Goal: Task Accomplishment & Management: Manage account settings

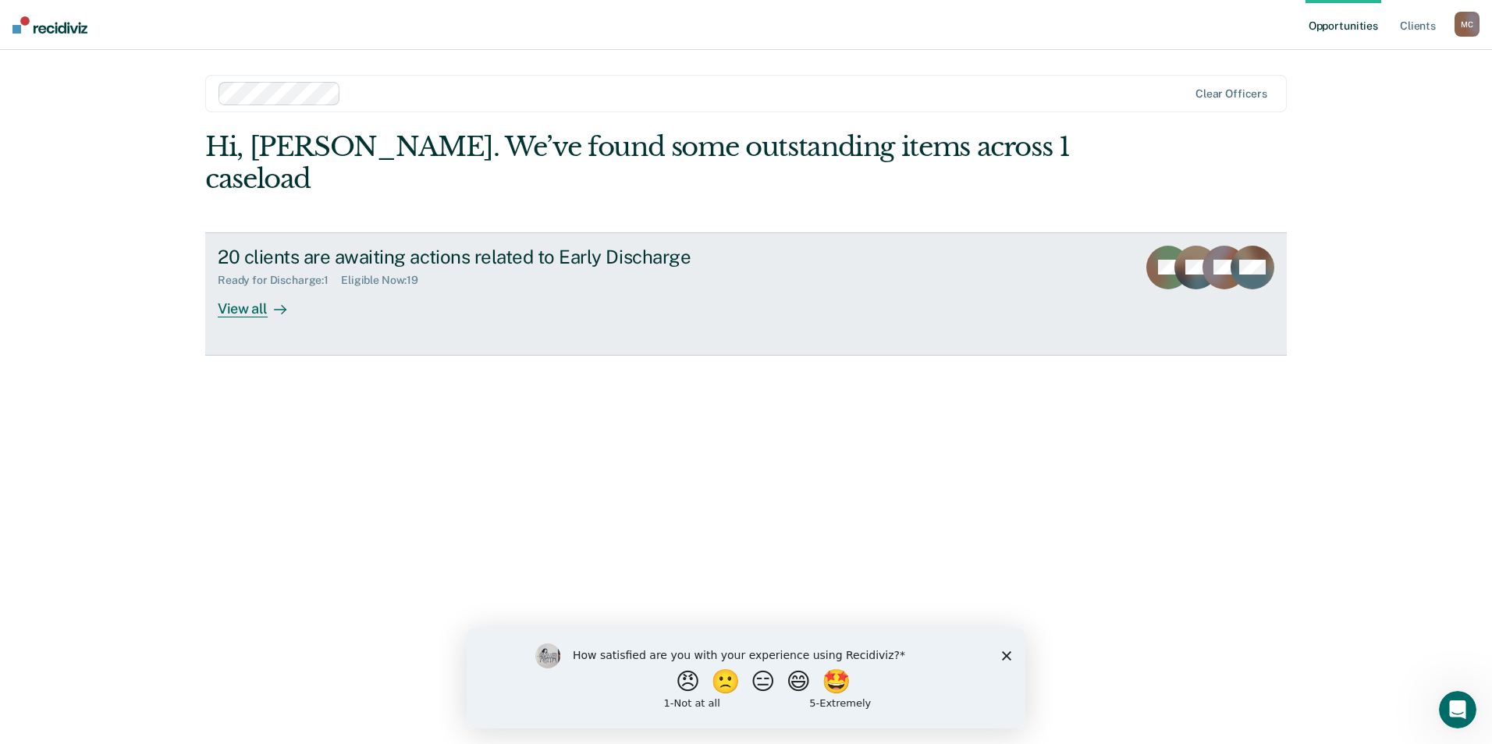
click at [260, 287] on div "View all" at bounding box center [261, 302] width 87 height 30
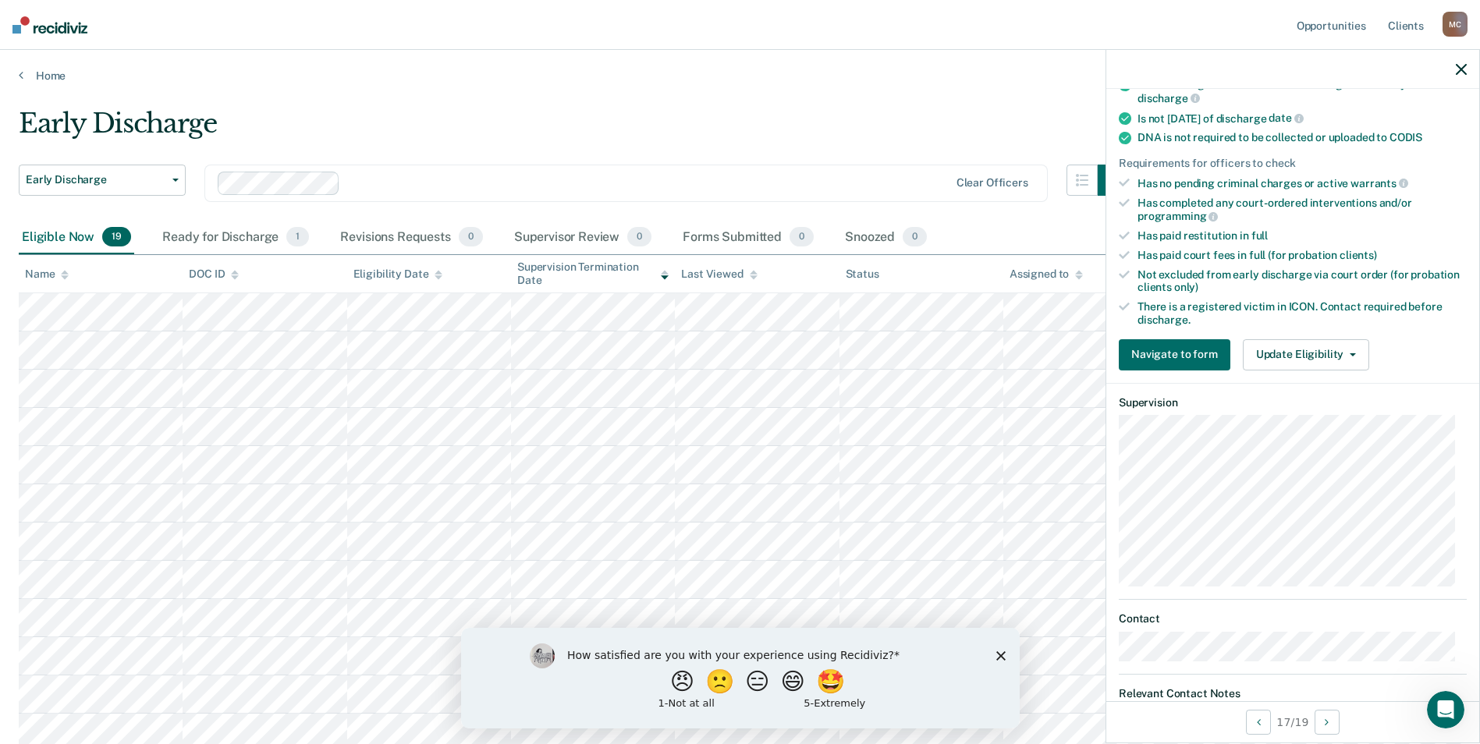
scroll to position [314, 0]
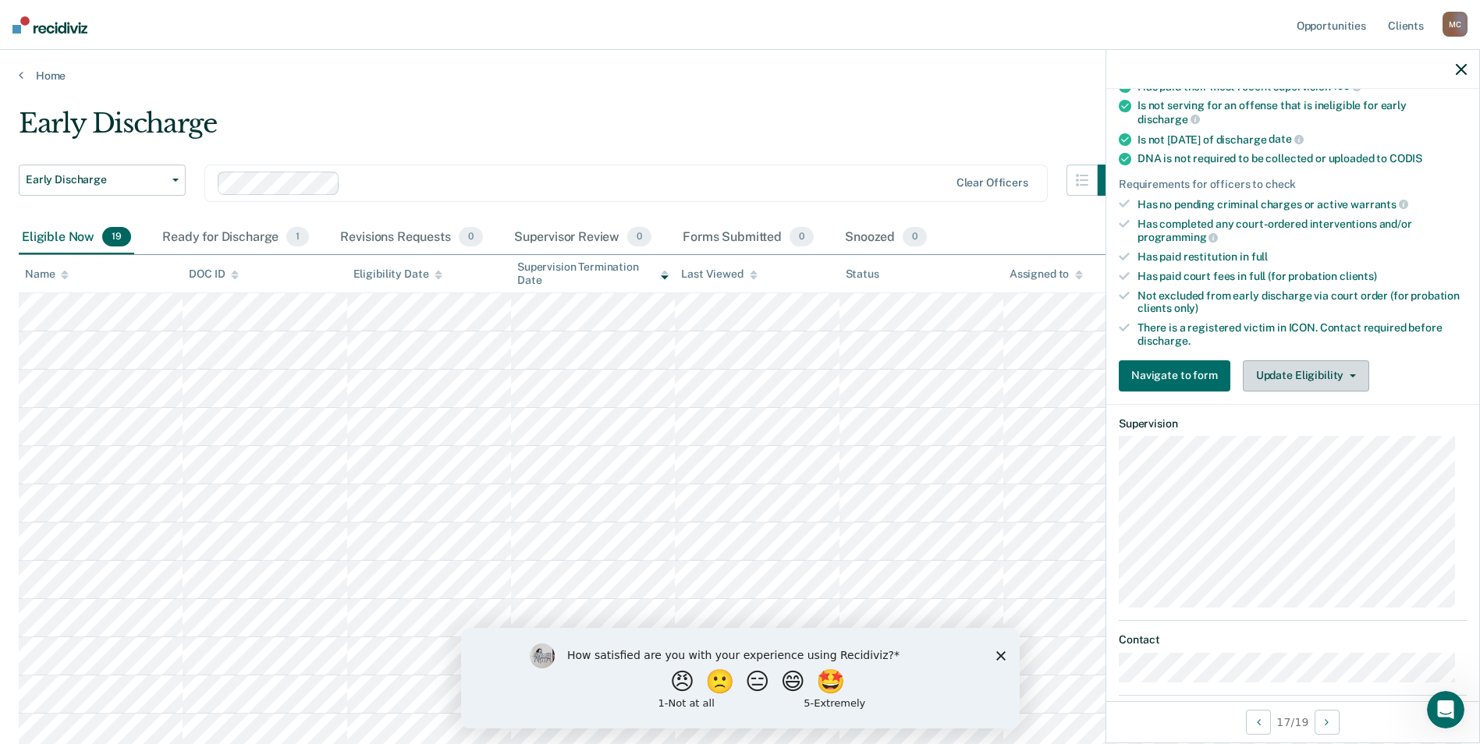
click at [1304, 380] on button "Update Eligibility" at bounding box center [1306, 375] width 126 height 31
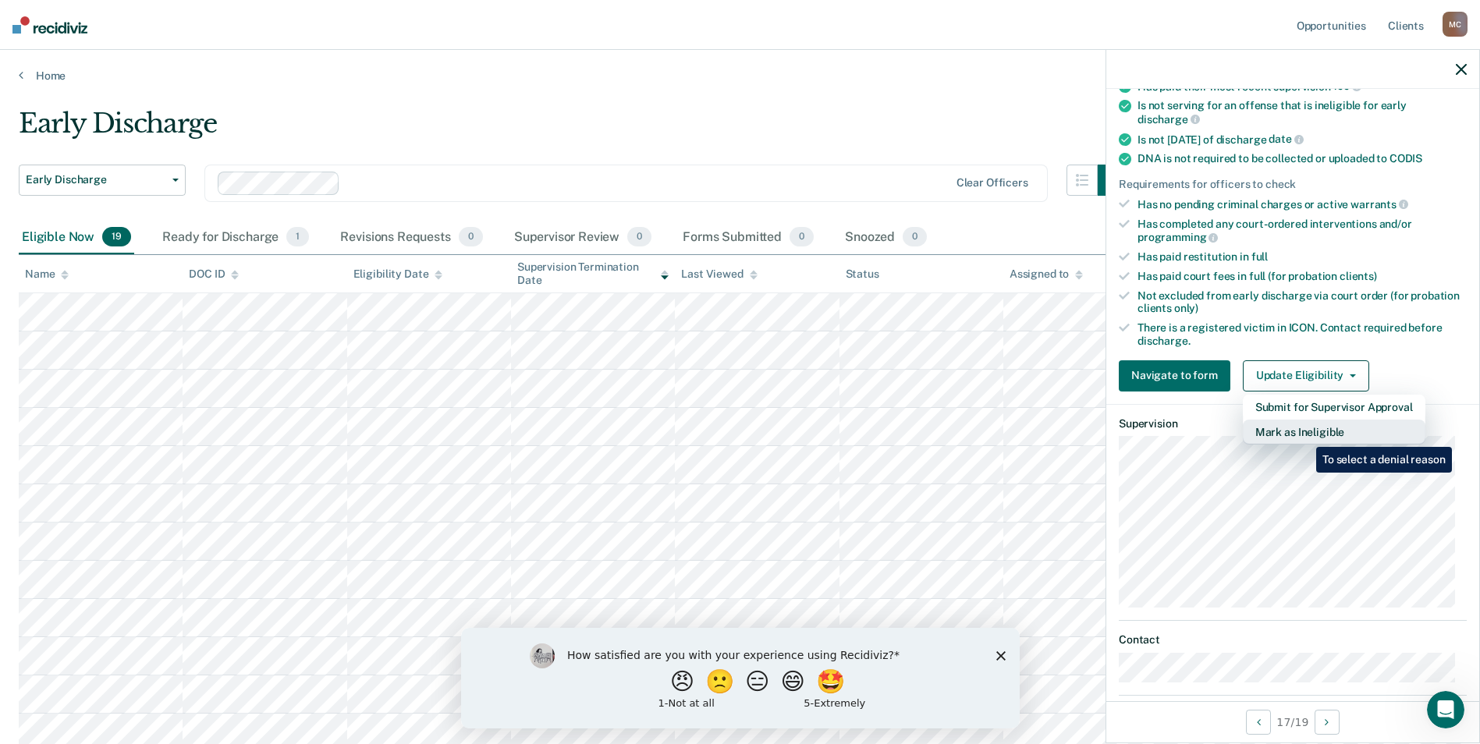
click at [1304, 435] on button "Mark as Ineligible" at bounding box center [1334, 432] width 183 height 25
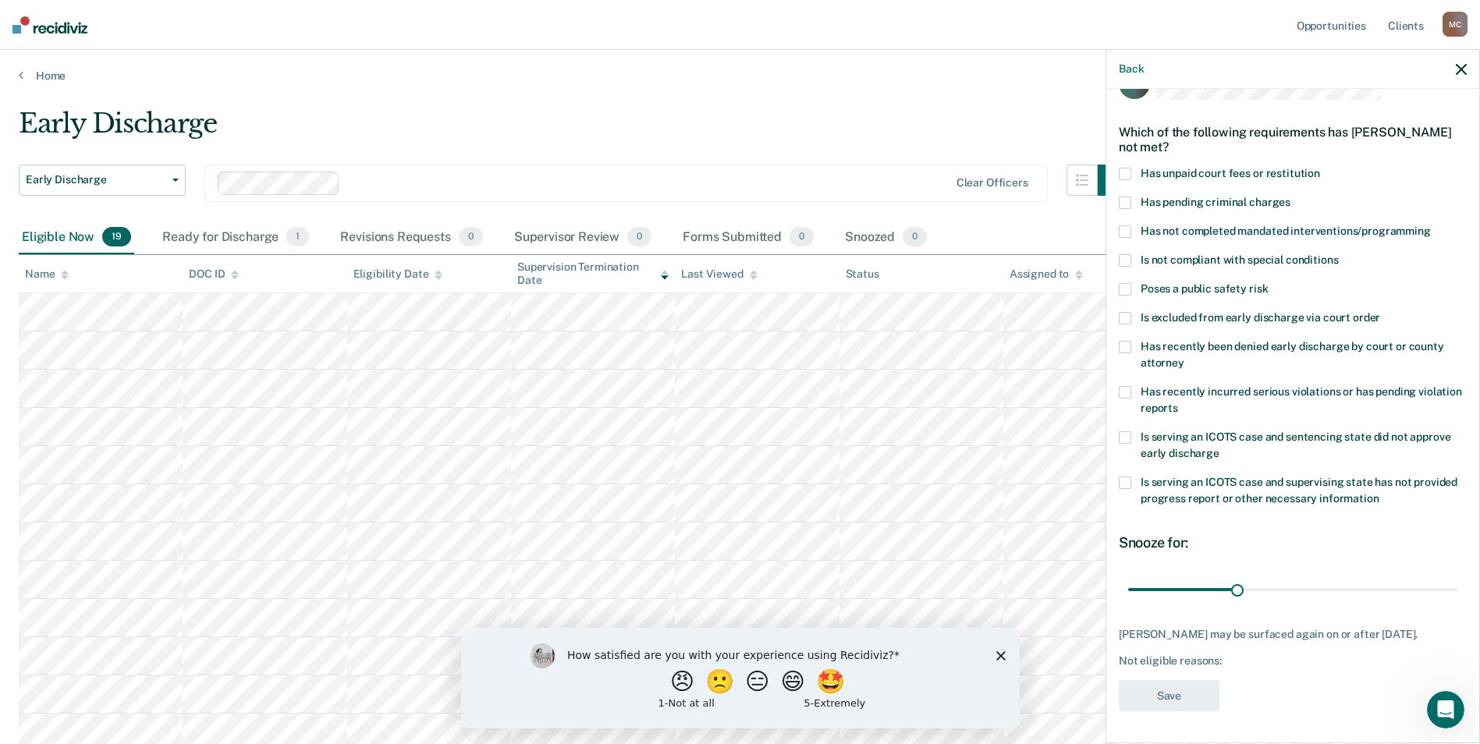
click at [1132, 168] on label "Has unpaid court fees or restitution" at bounding box center [1293, 176] width 348 height 16
click at [1167, 706] on button "Save" at bounding box center [1169, 696] width 101 height 32
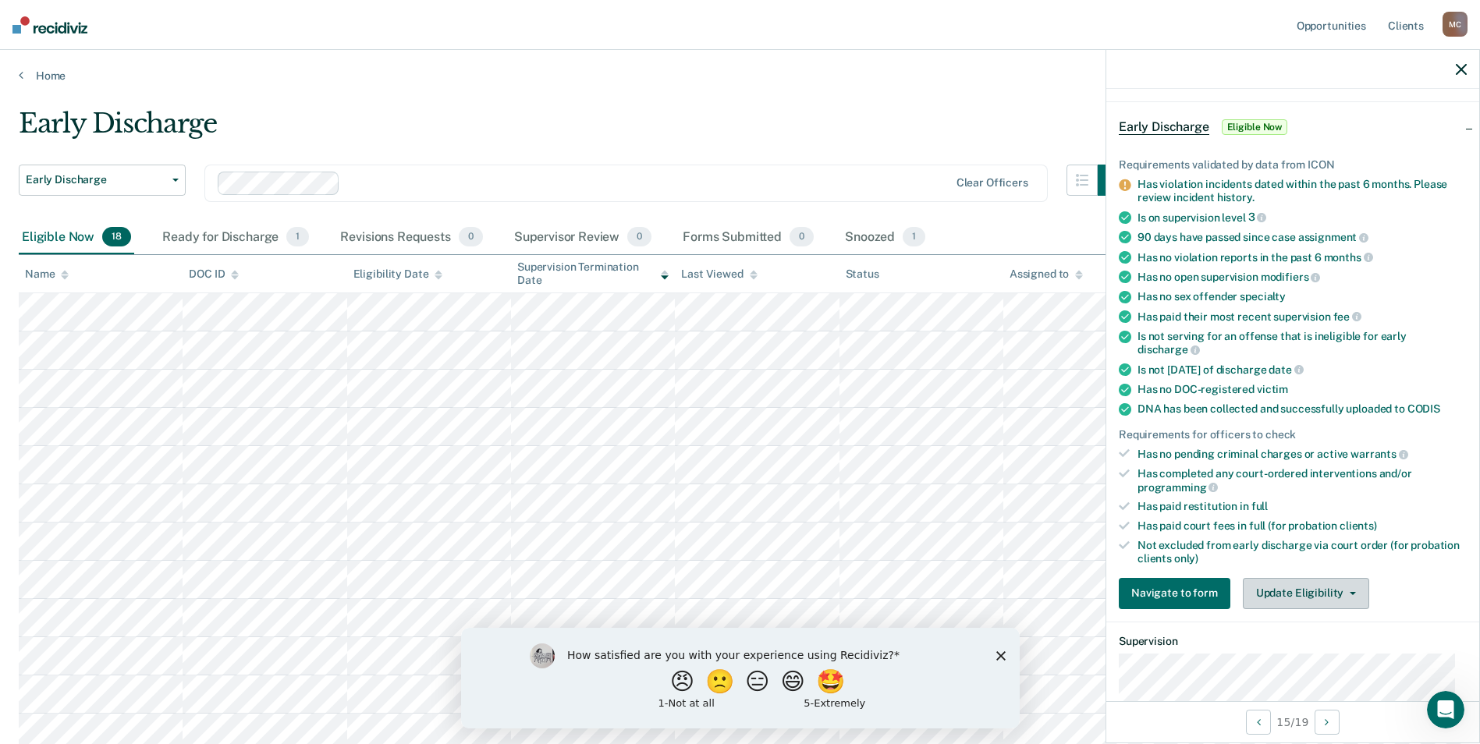
click at [1336, 587] on button "Update Eligibility" at bounding box center [1306, 593] width 126 height 31
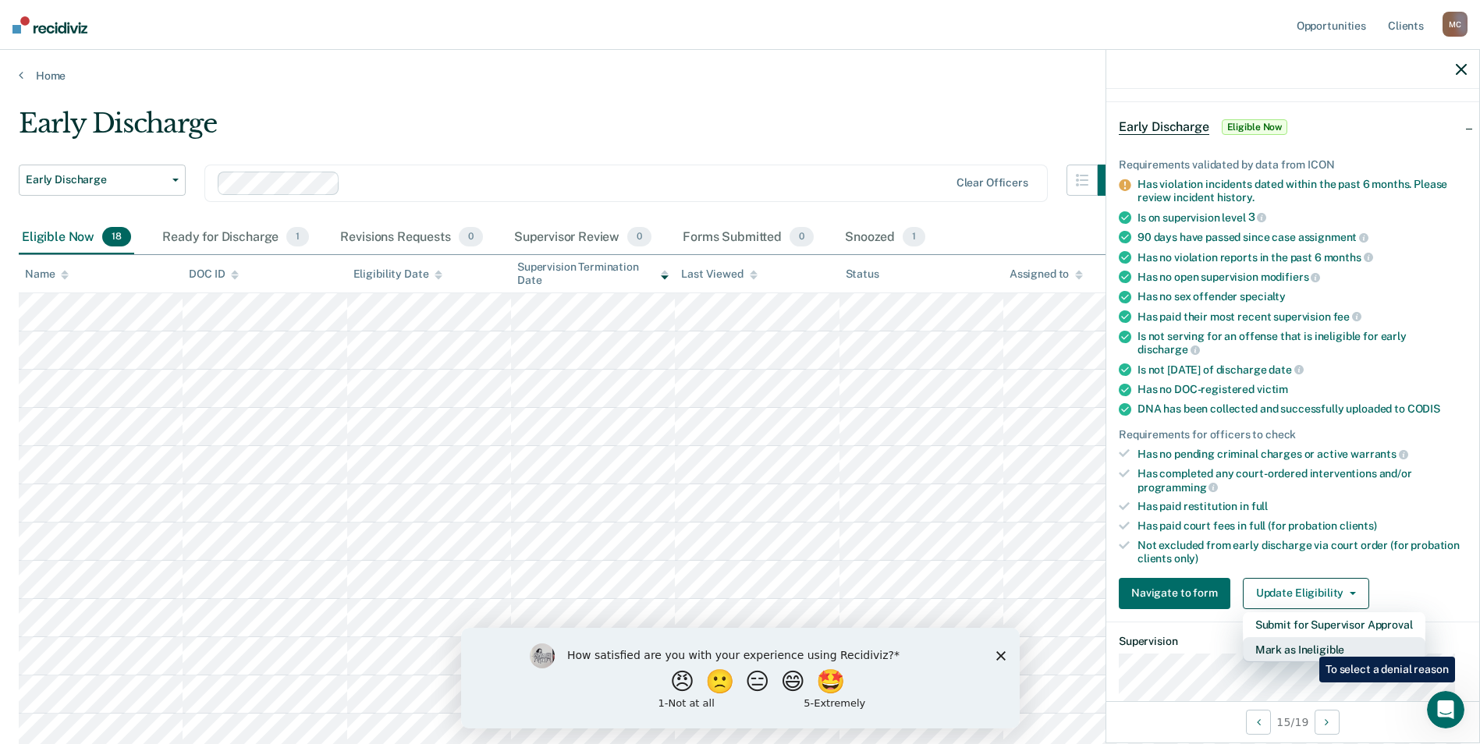
click at [1308, 645] on button "Mark as Ineligible" at bounding box center [1334, 649] width 183 height 25
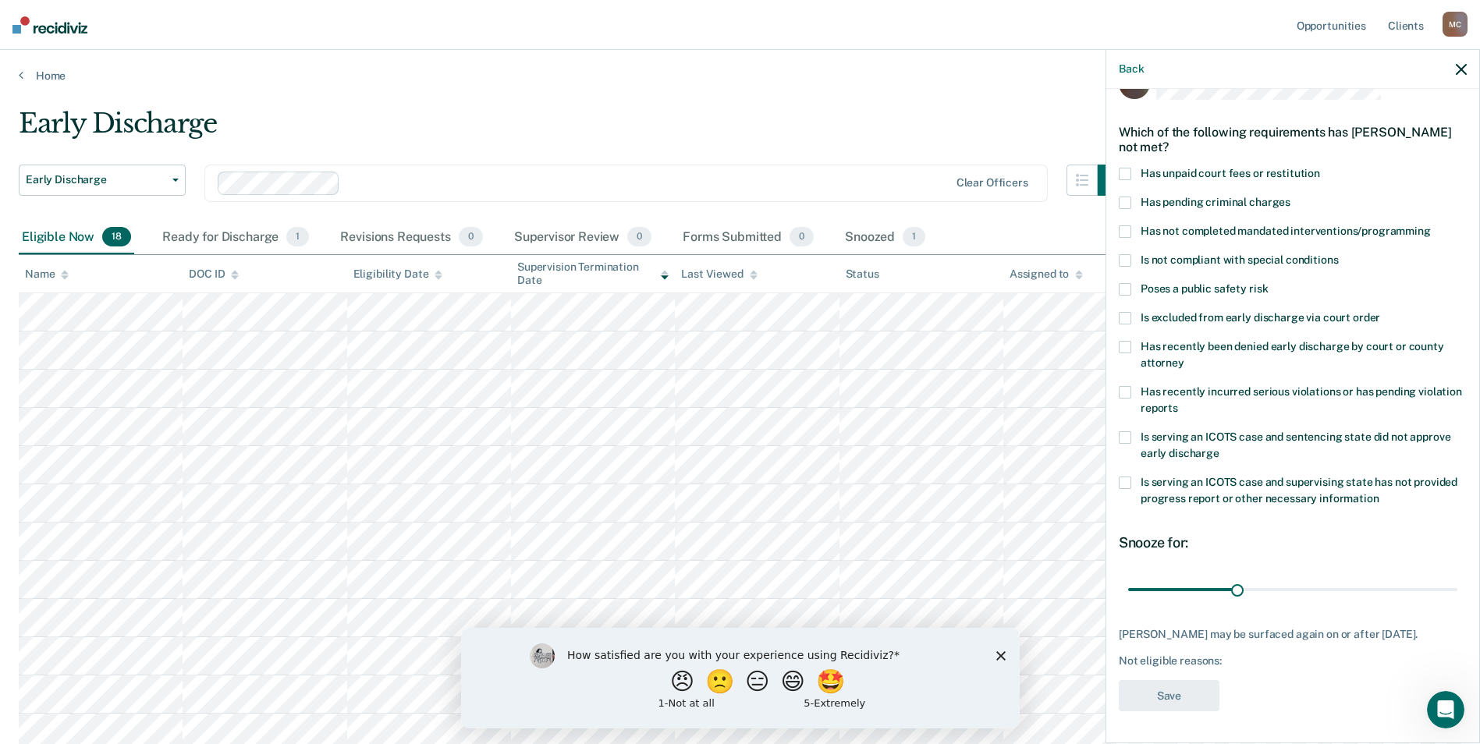
click at [1137, 386] on label "Has recently incurred serious violations or has pending violation reports" at bounding box center [1293, 402] width 348 height 33
click at [1176, 689] on button "Save" at bounding box center [1169, 696] width 101 height 32
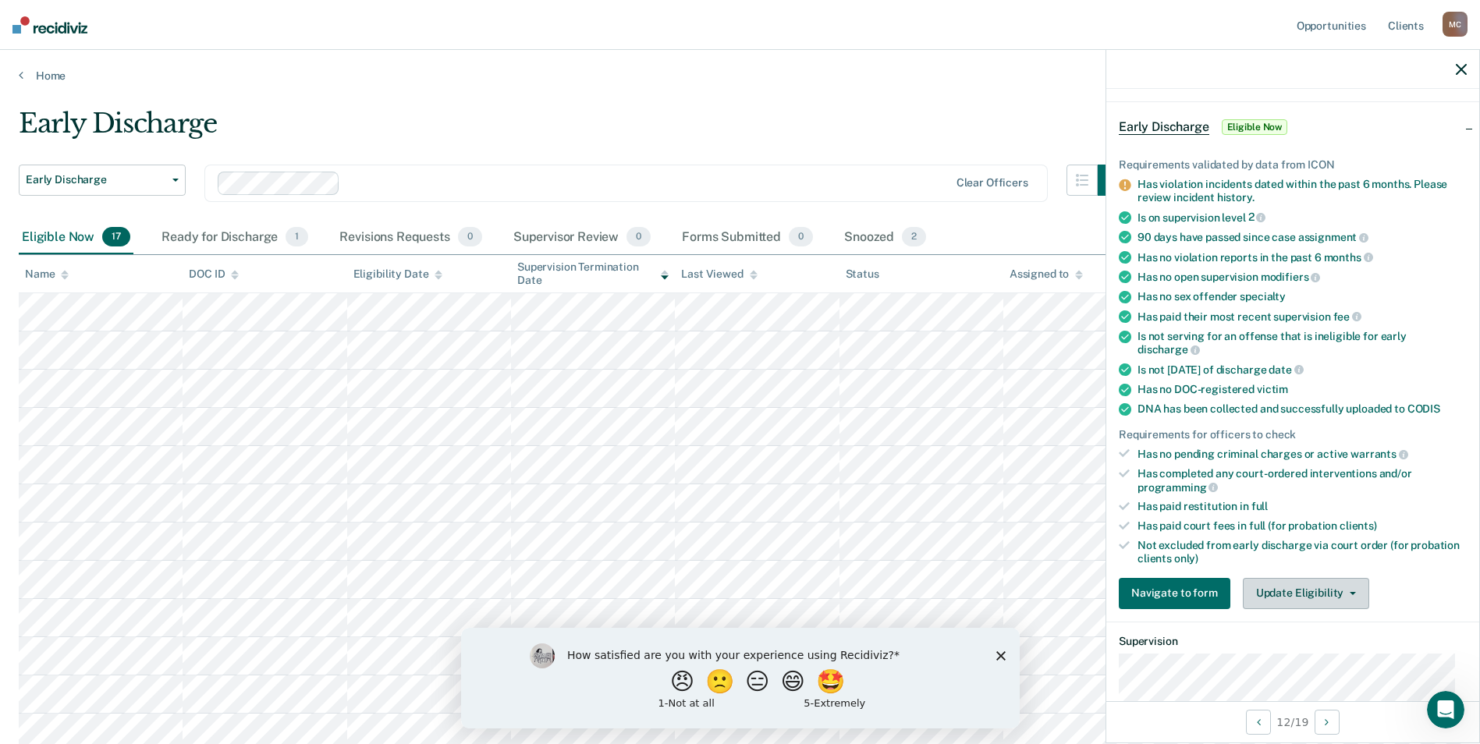
click at [1304, 591] on button "Update Eligibility" at bounding box center [1306, 593] width 126 height 31
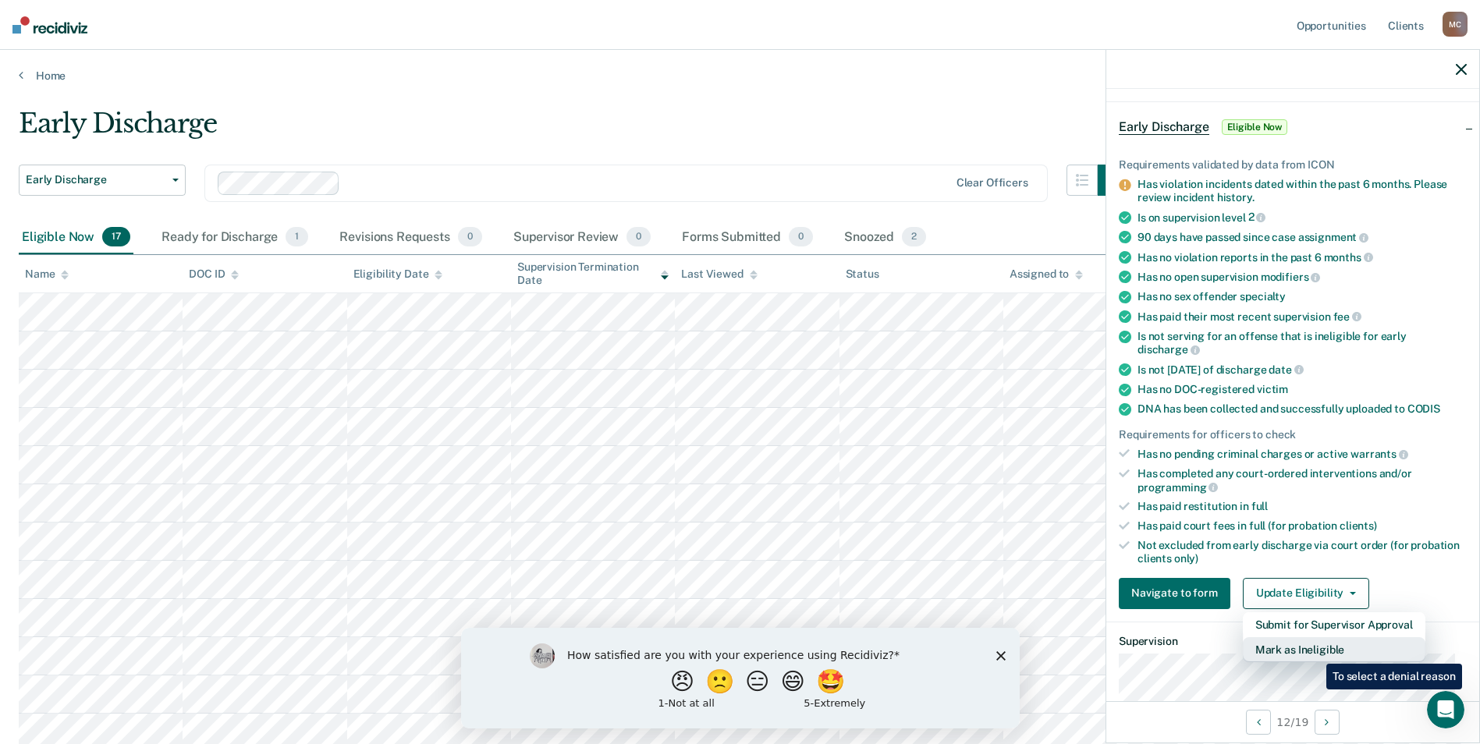
click at [1315, 652] on button "Mark as Ineligible" at bounding box center [1334, 649] width 183 height 25
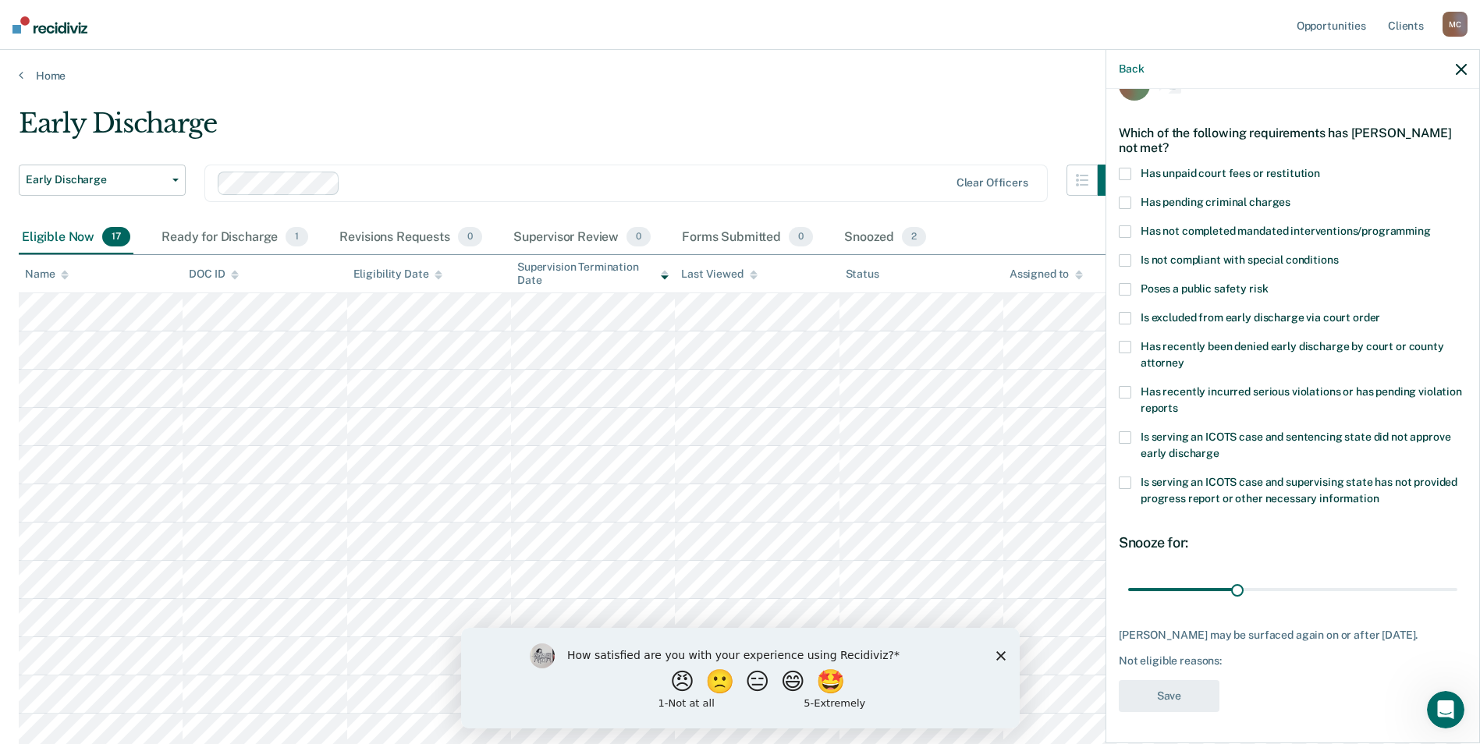
scroll to position [38, 0]
click at [1121, 231] on span at bounding box center [1125, 234] width 12 height 12
click at [1197, 695] on button "Save" at bounding box center [1169, 699] width 101 height 32
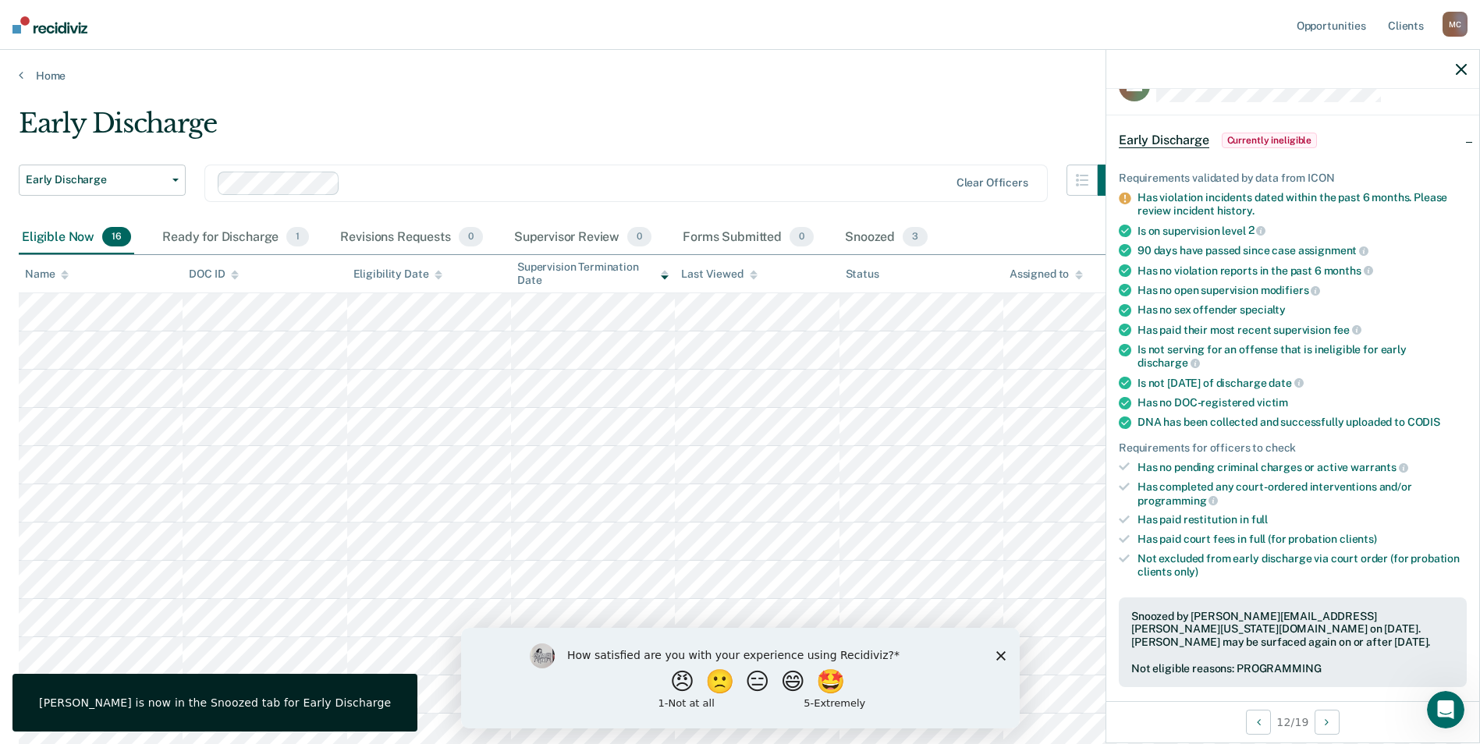
click at [998, 658] on icon "Close survey" at bounding box center [999, 655] width 9 height 9
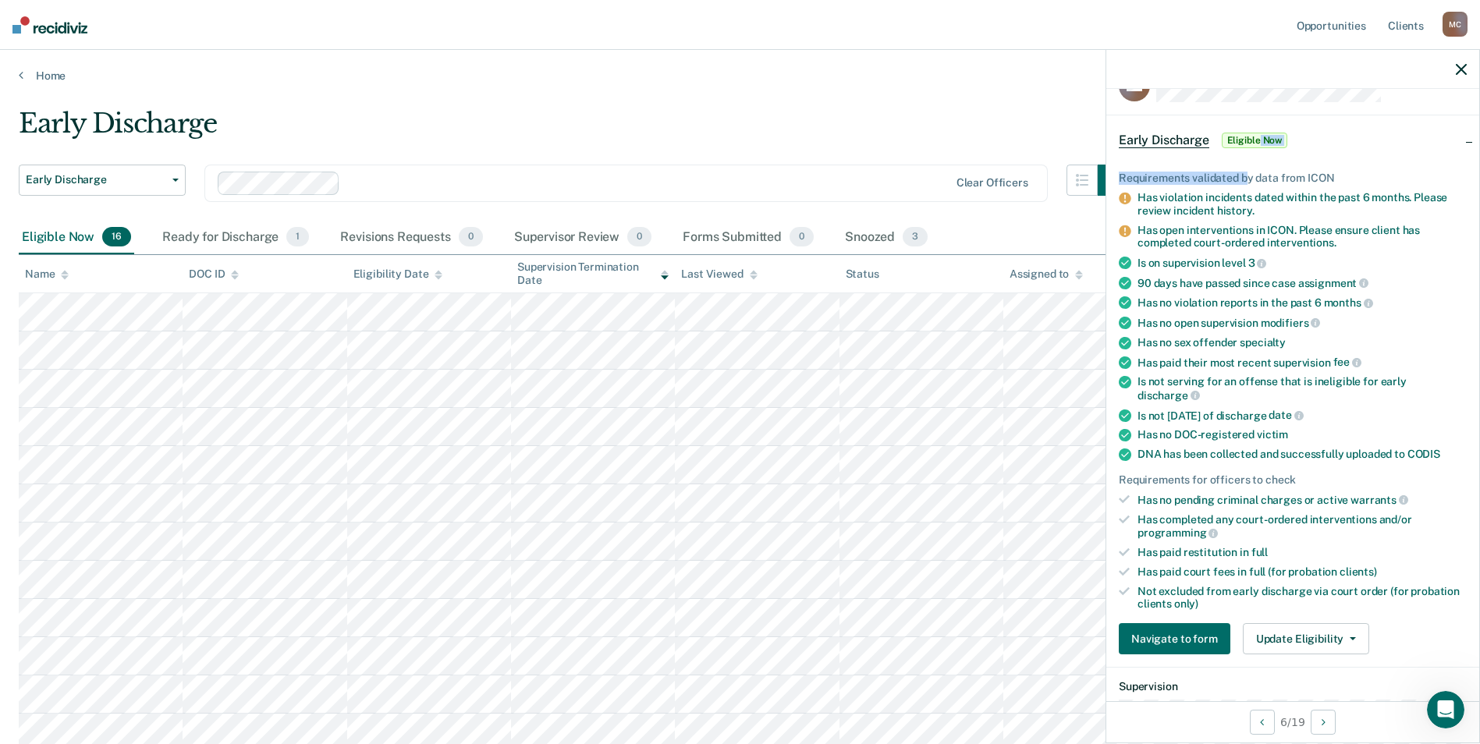
drag, startPoint x: 1258, startPoint y: 138, endPoint x: 1247, endPoint y: 172, distance: 36.0
click at [1247, 172] on div "Early Discharge Eligible Now Requirements validated by data from ICON Has viola…" at bounding box center [1292, 391] width 373 height 552
click at [1283, 640] on button "Update Eligibility" at bounding box center [1306, 638] width 126 height 31
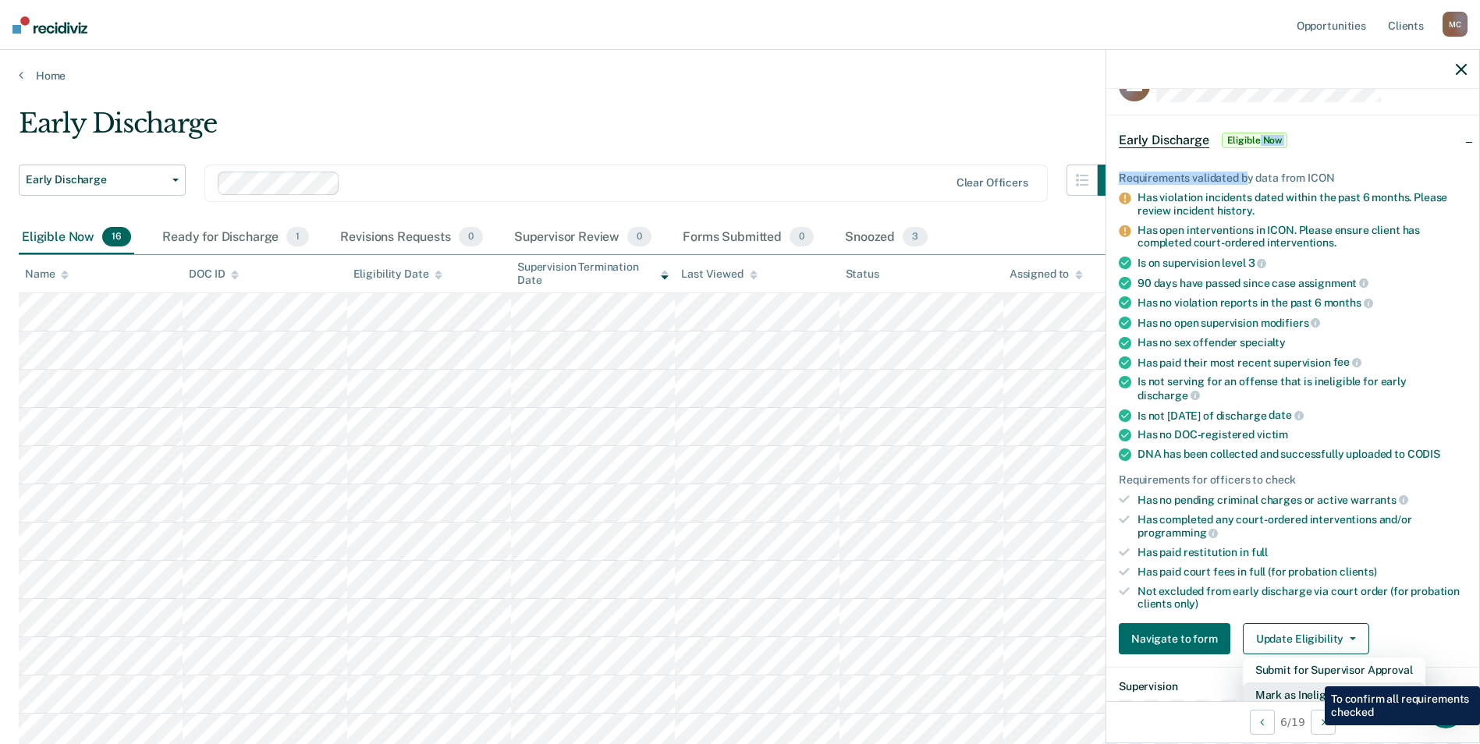
scroll to position [43, 0]
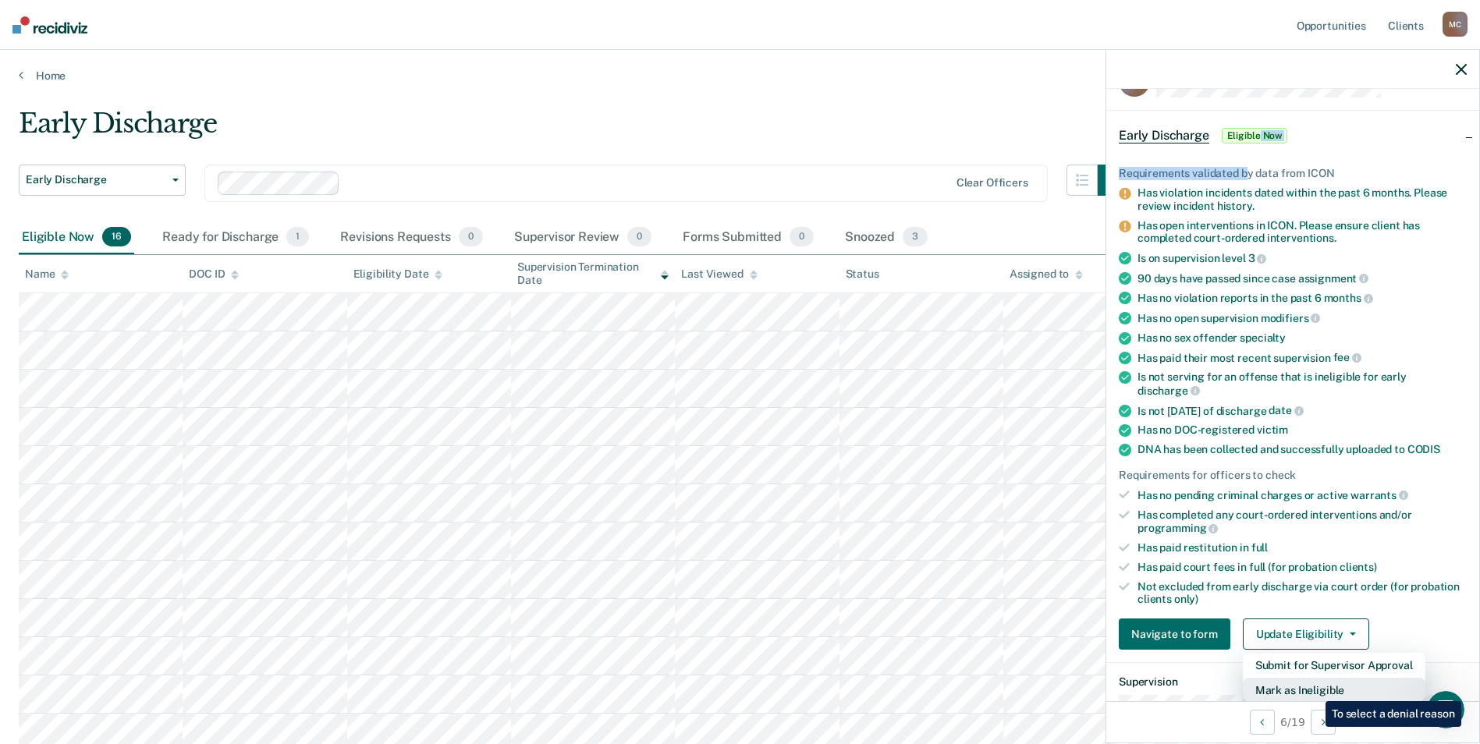
click at [1314, 690] on button "Mark as Ineligible" at bounding box center [1334, 690] width 183 height 25
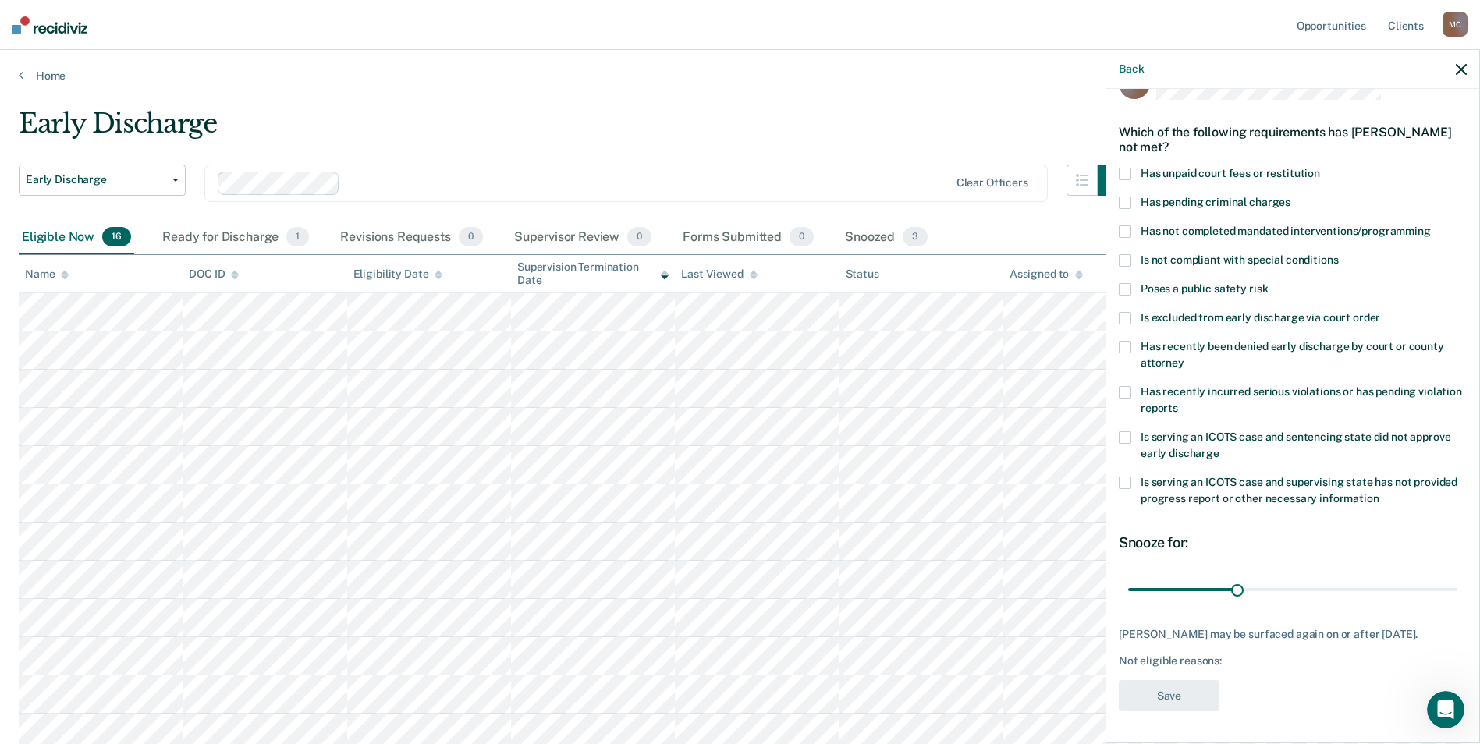
click at [1131, 231] on label "Has not completed mandated interventions/programming" at bounding box center [1293, 233] width 348 height 16
click at [1164, 700] on button "Save" at bounding box center [1169, 696] width 101 height 32
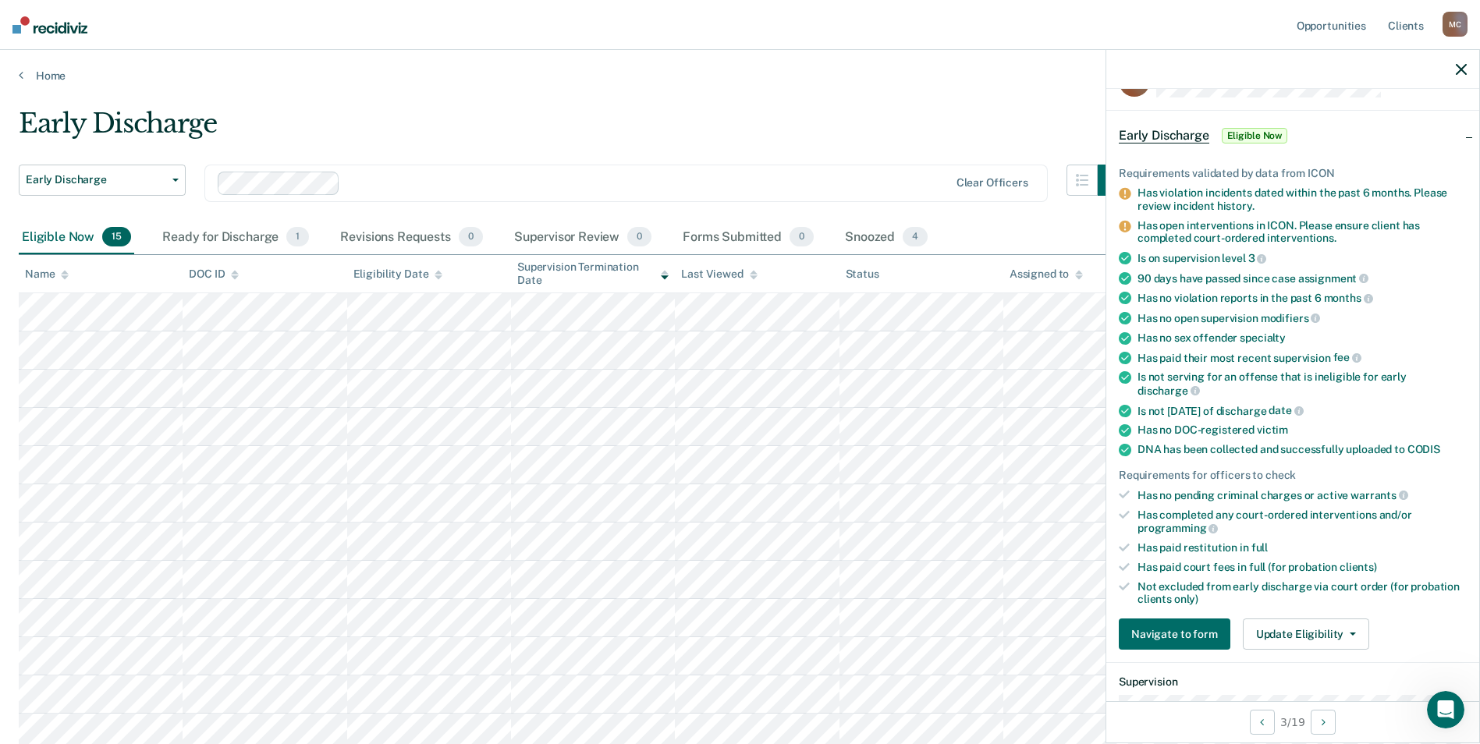
scroll to position [0, 0]
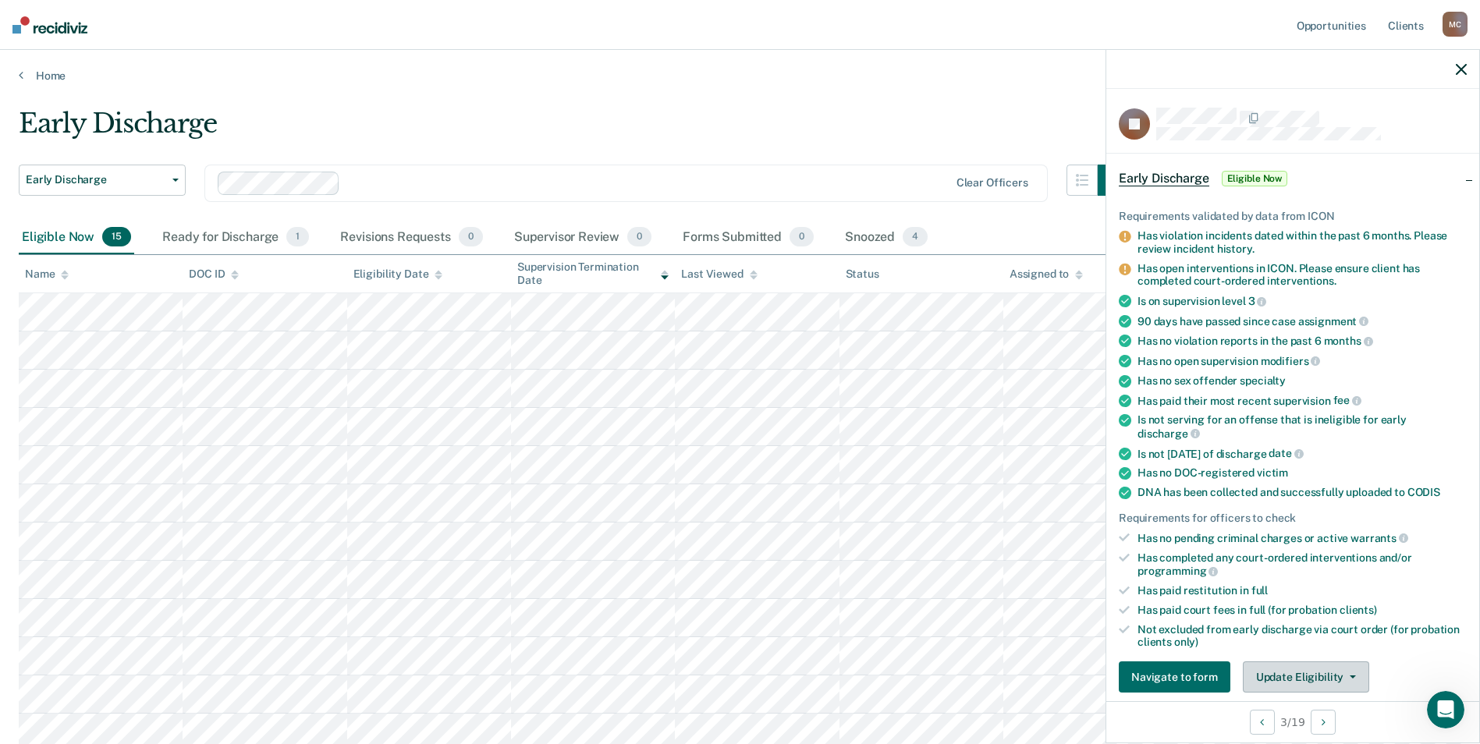
click at [1293, 671] on button "Update Eligibility" at bounding box center [1306, 677] width 126 height 31
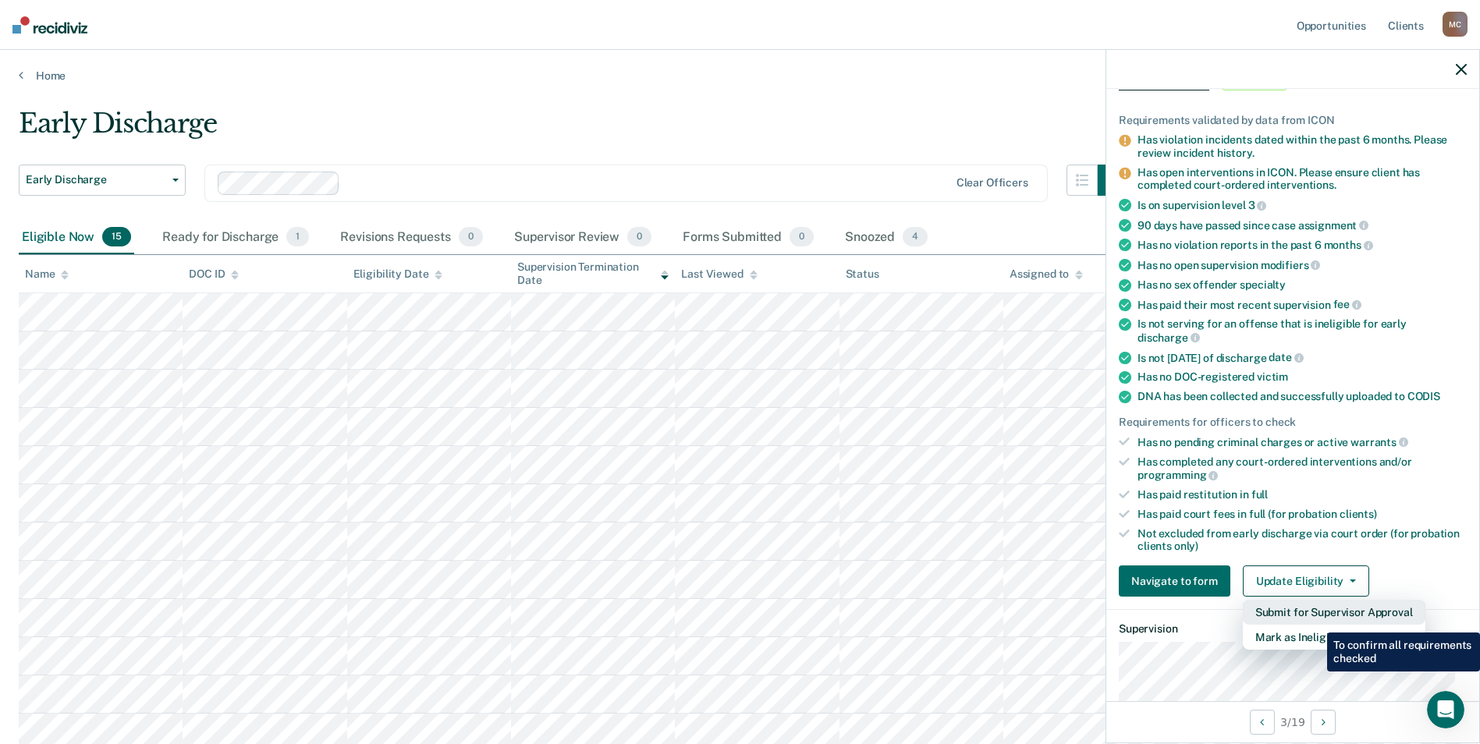
scroll to position [174, 0]
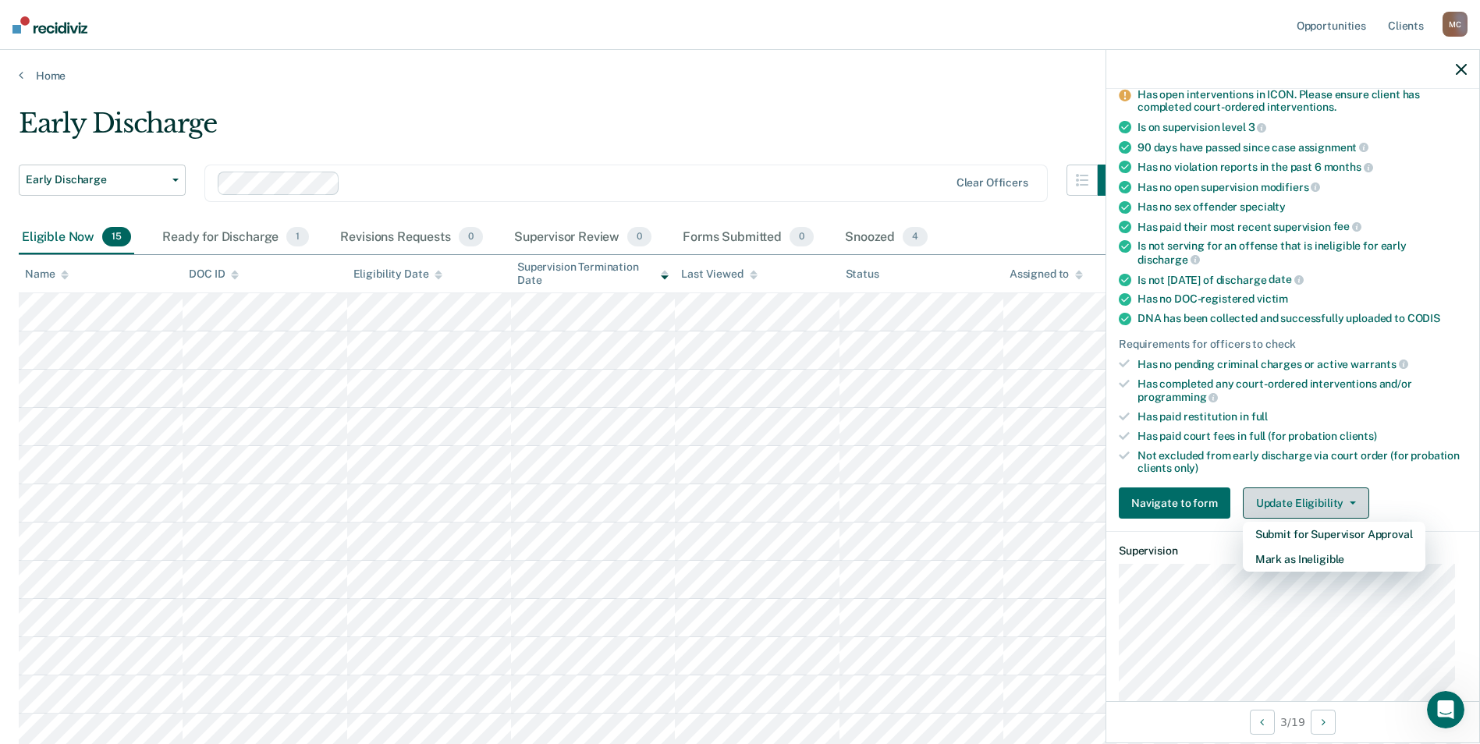
click at [1321, 507] on button "Update Eligibility" at bounding box center [1306, 503] width 126 height 31
click at [1308, 500] on button "Update Eligibility" at bounding box center [1306, 503] width 126 height 31
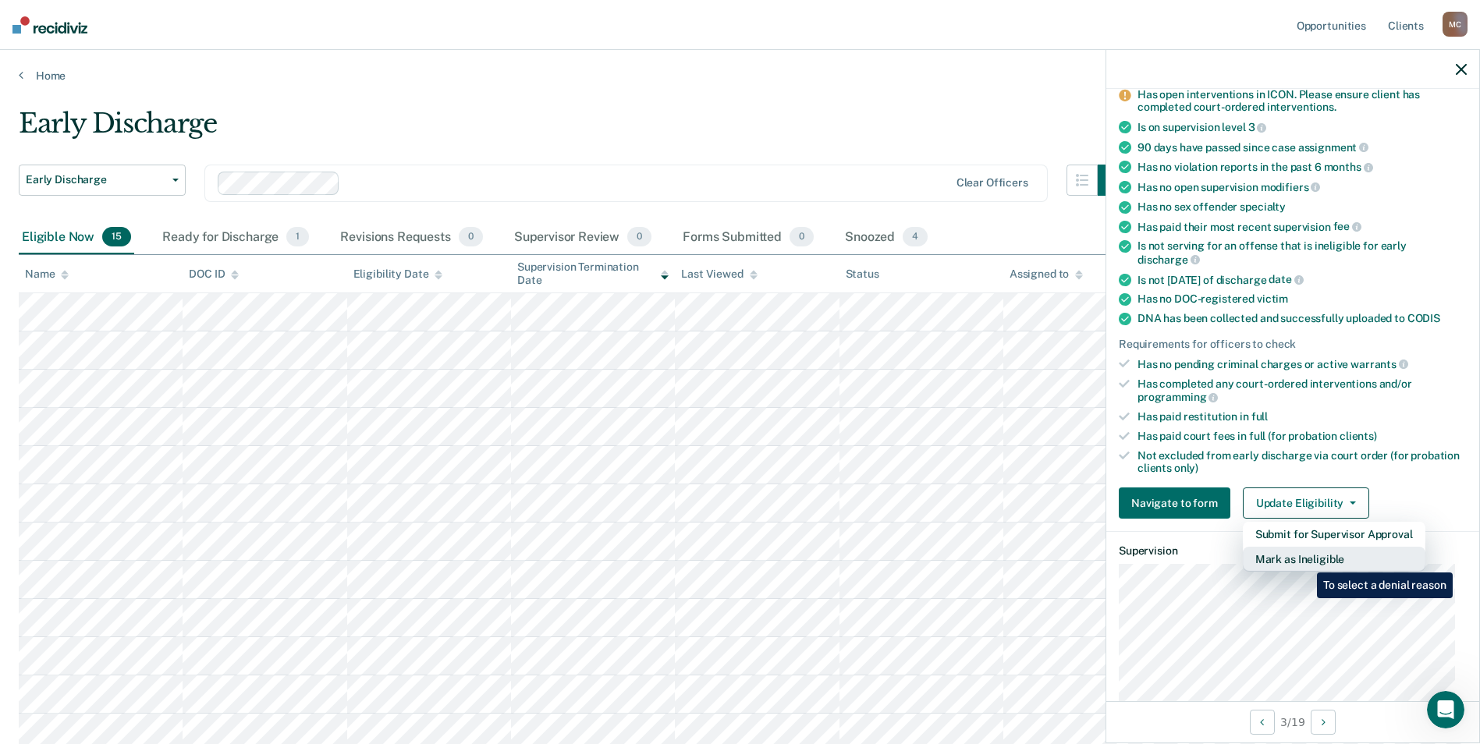
click at [1305, 561] on button "Mark as Ineligible" at bounding box center [1334, 559] width 183 height 25
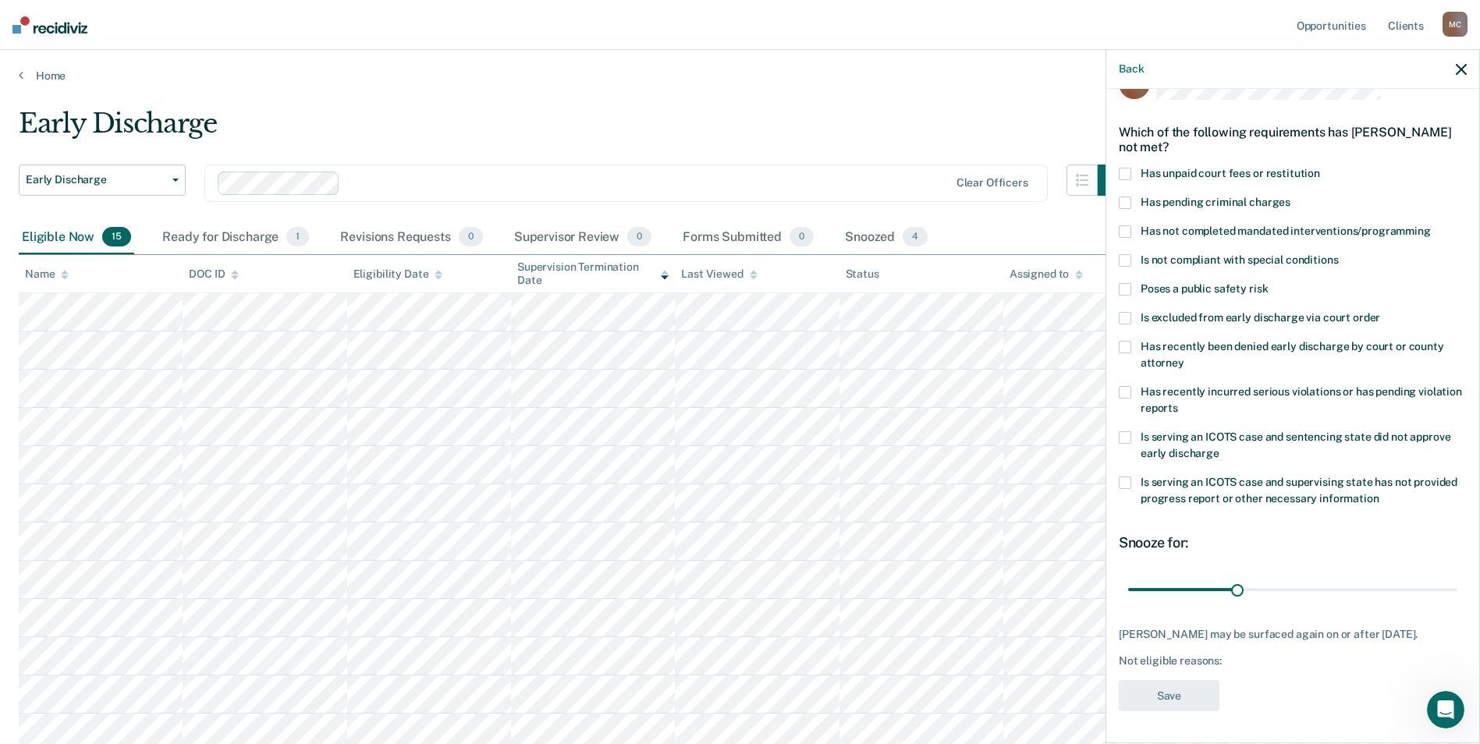
click at [1134, 225] on label "Has not completed mandated interventions/programming" at bounding box center [1293, 233] width 348 height 16
click at [1194, 684] on button "Save" at bounding box center [1169, 696] width 101 height 32
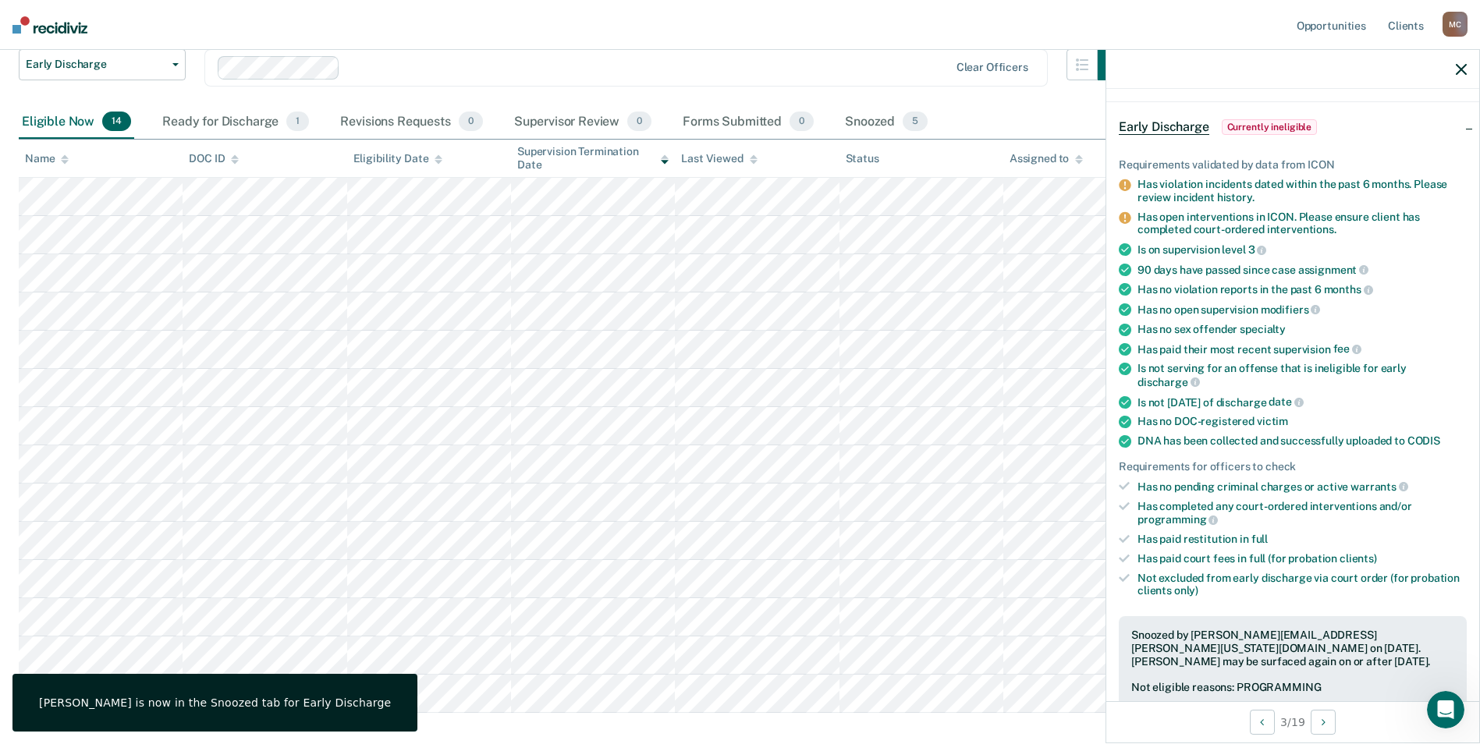
scroll to position [156, 0]
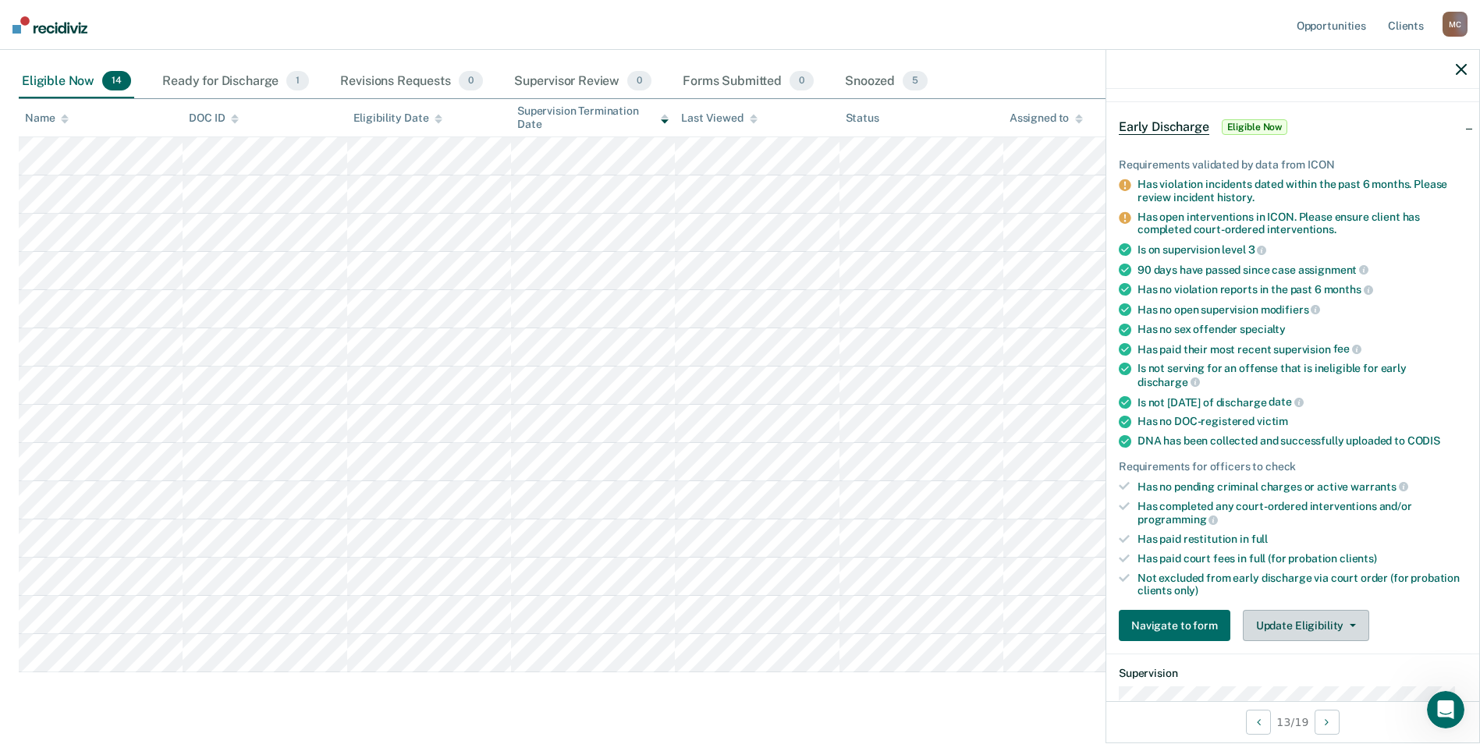
click at [1281, 627] on button "Update Eligibility" at bounding box center [1306, 625] width 126 height 31
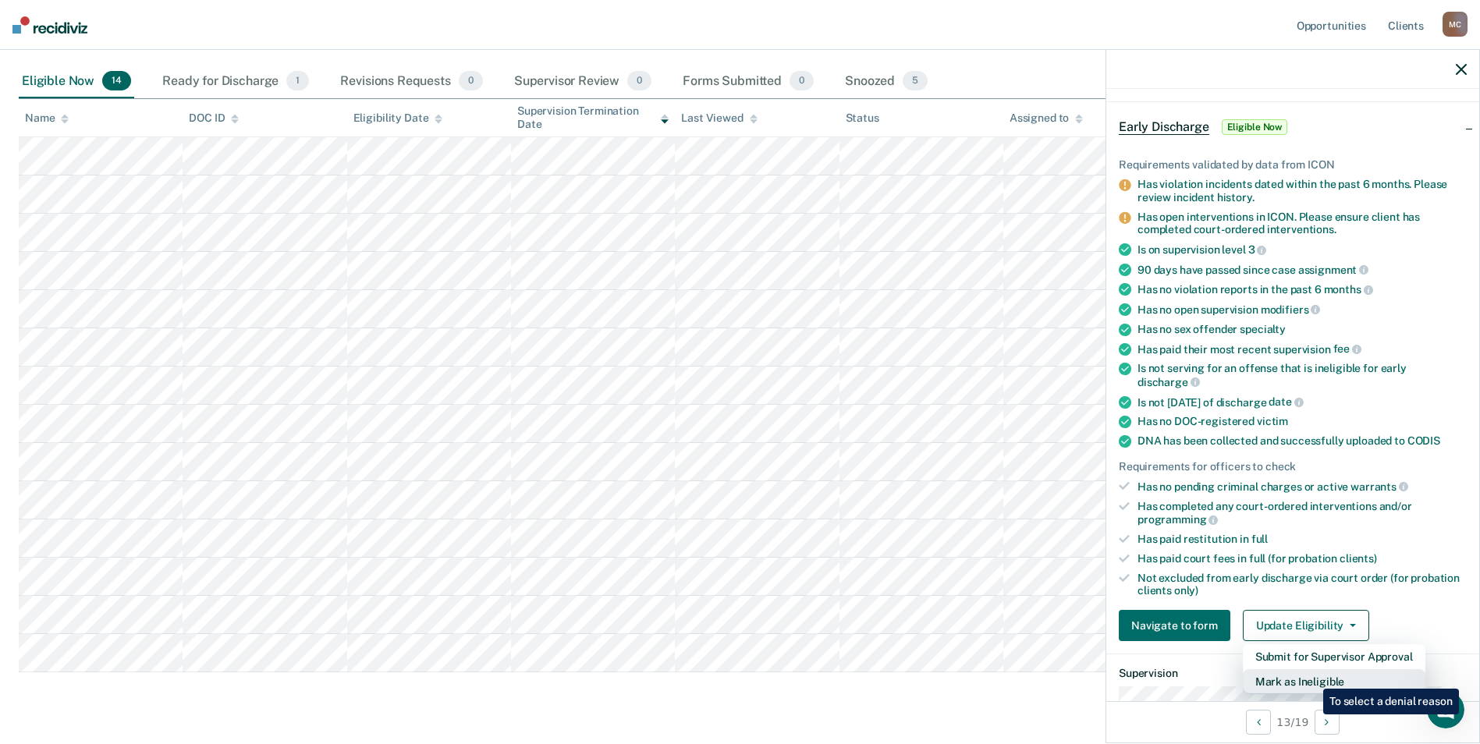
click at [1311, 677] on button "Mark as Ineligible" at bounding box center [1334, 681] width 183 height 25
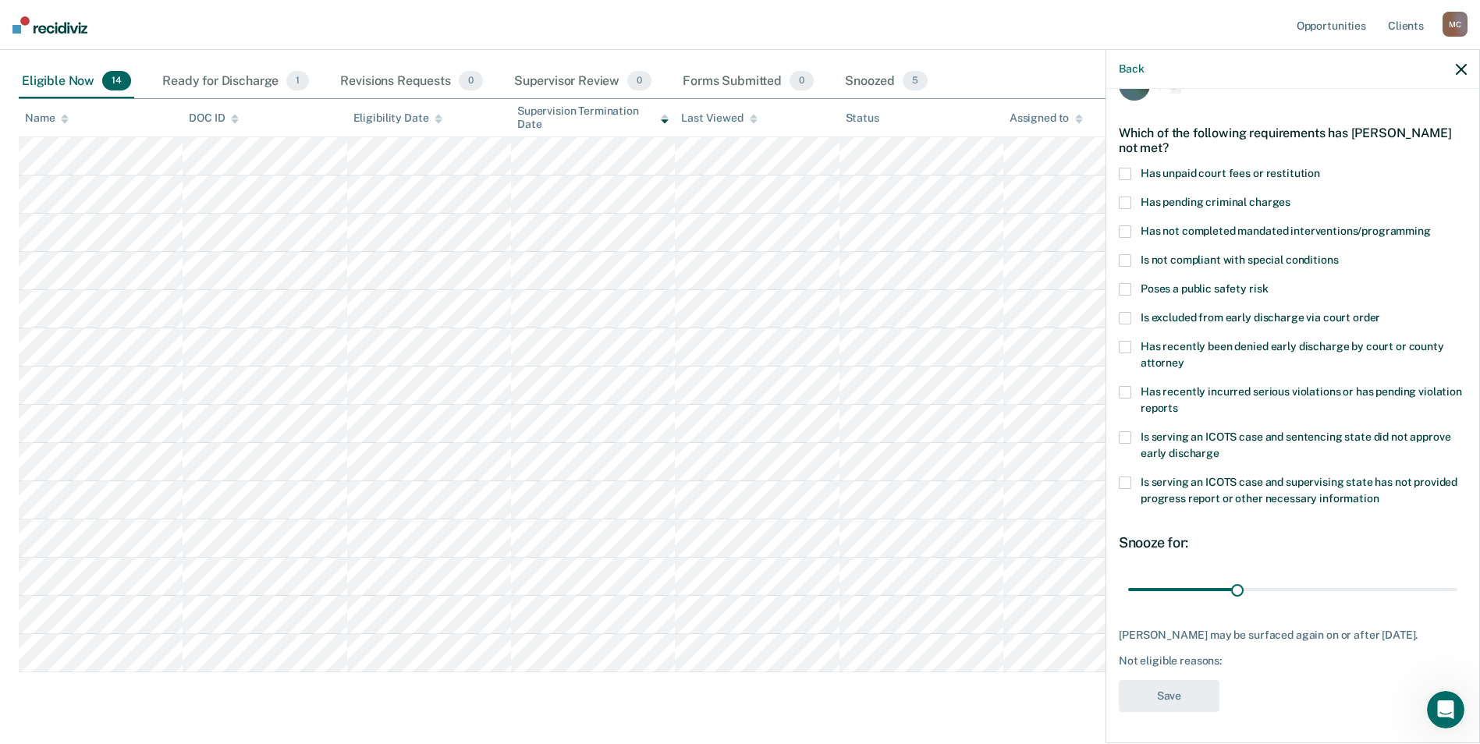
scroll to position [38, 0]
click at [1125, 174] on span at bounding box center [1125, 176] width 12 height 12
click at [1122, 231] on span at bounding box center [1125, 234] width 12 height 12
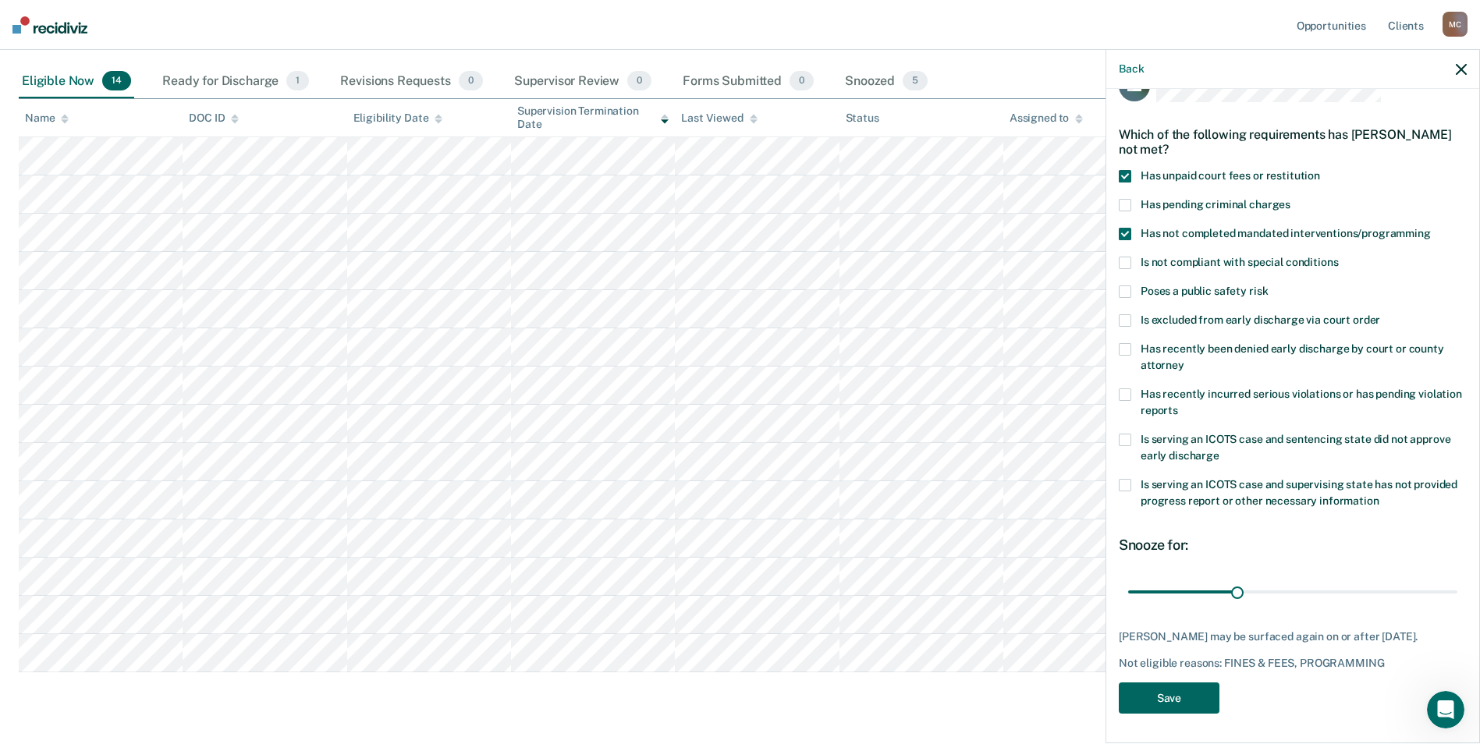
click at [1157, 699] on button "Save" at bounding box center [1169, 699] width 101 height 32
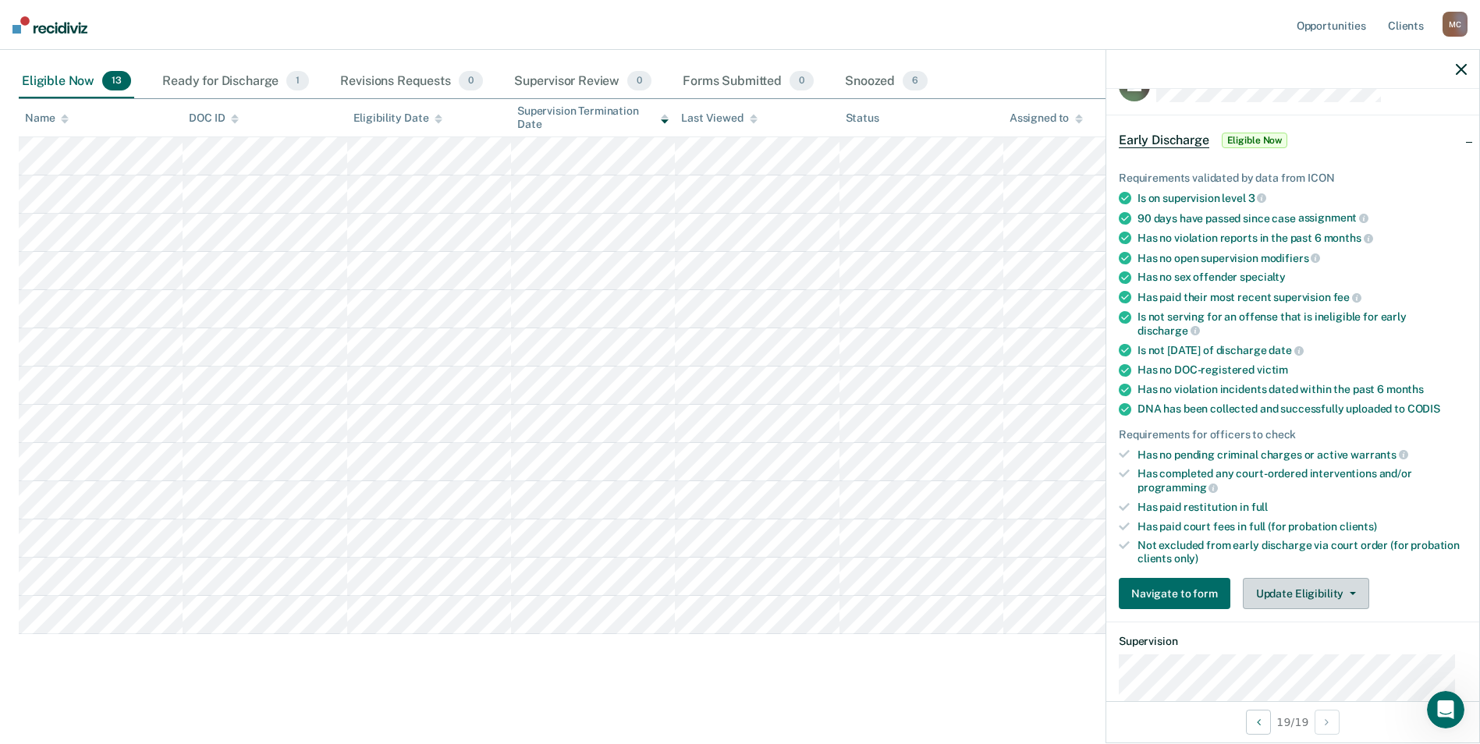
click at [1292, 592] on button "Update Eligibility" at bounding box center [1306, 593] width 126 height 31
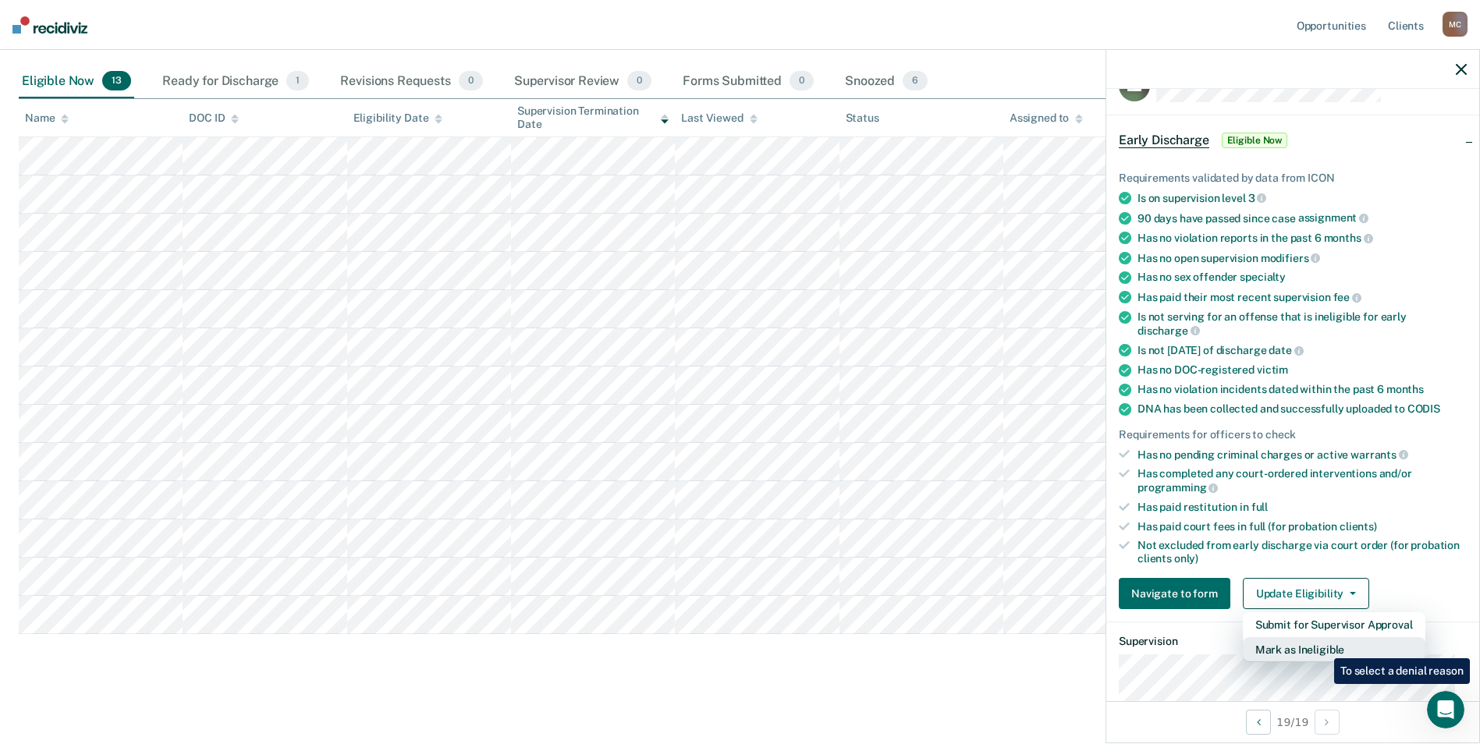
click at [1322, 647] on button "Mark as Ineligible" at bounding box center [1334, 649] width 183 height 25
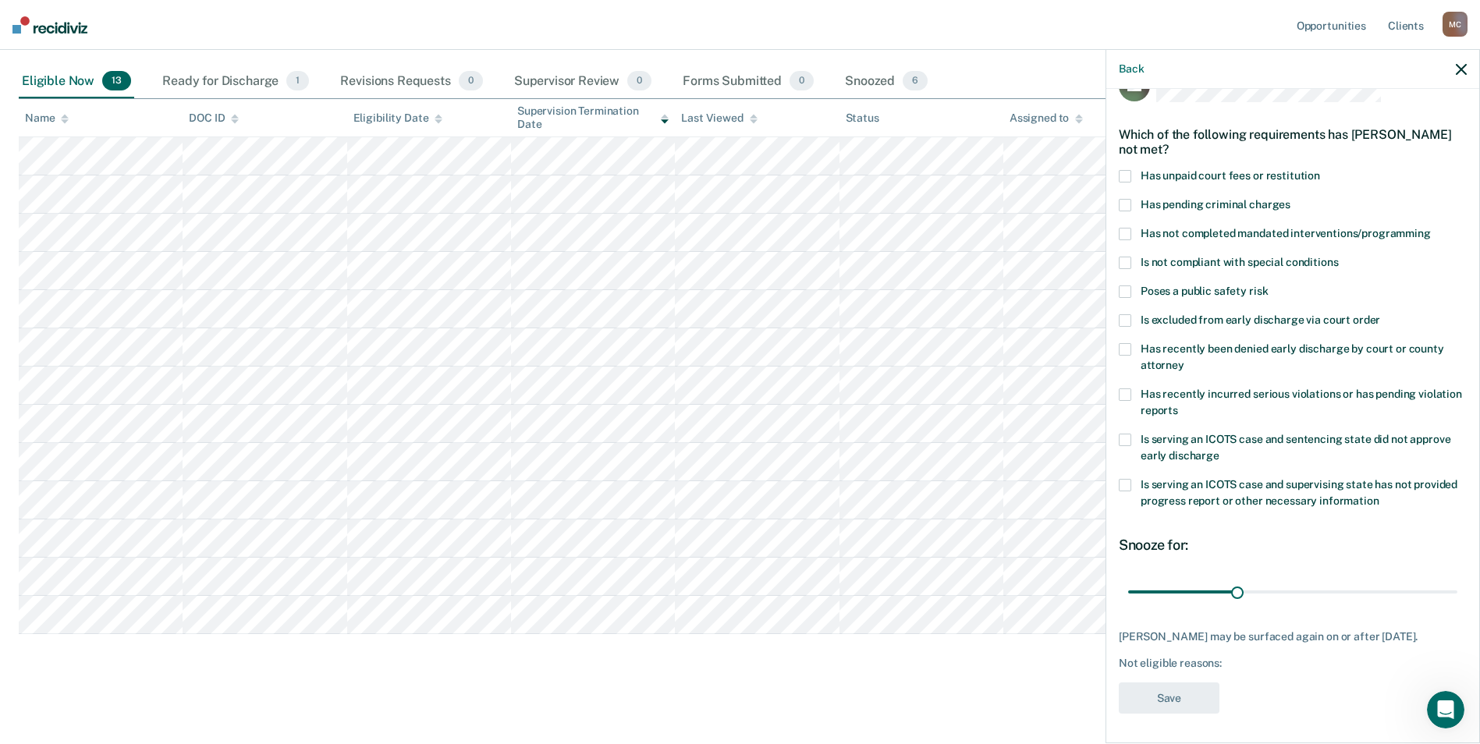
click at [1131, 176] on label "Has unpaid court fees or restitution" at bounding box center [1293, 178] width 348 height 16
click at [1137, 396] on label "Has recently incurred serious violations or has pending violation reports" at bounding box center [1293, 405] width 348 height 33
click at [1168, 708] on button "Save" at bounding box center [1169, 699] width 101 height 32
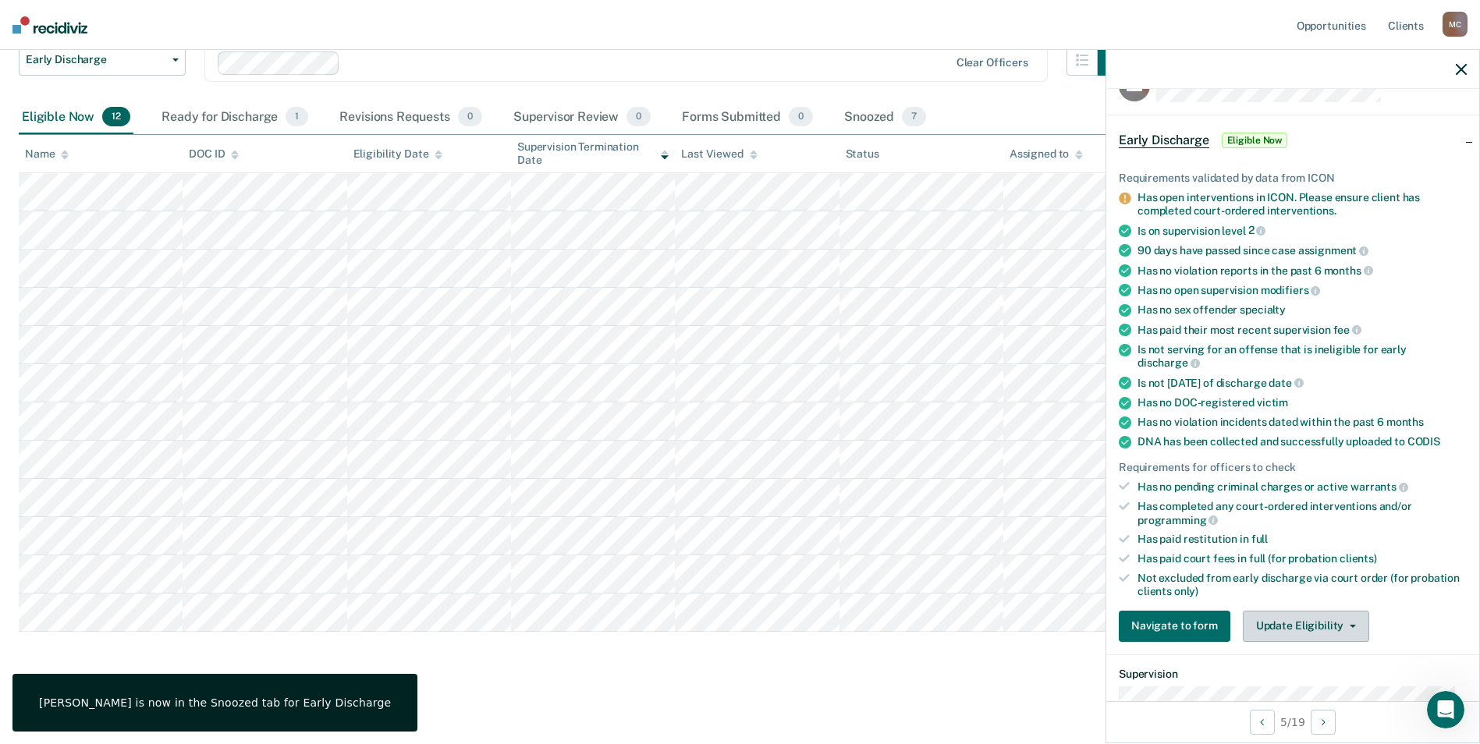
click at [1267, 619] on button "Update Eligibility" at bounding box center [1306, 626] width 126 height 31
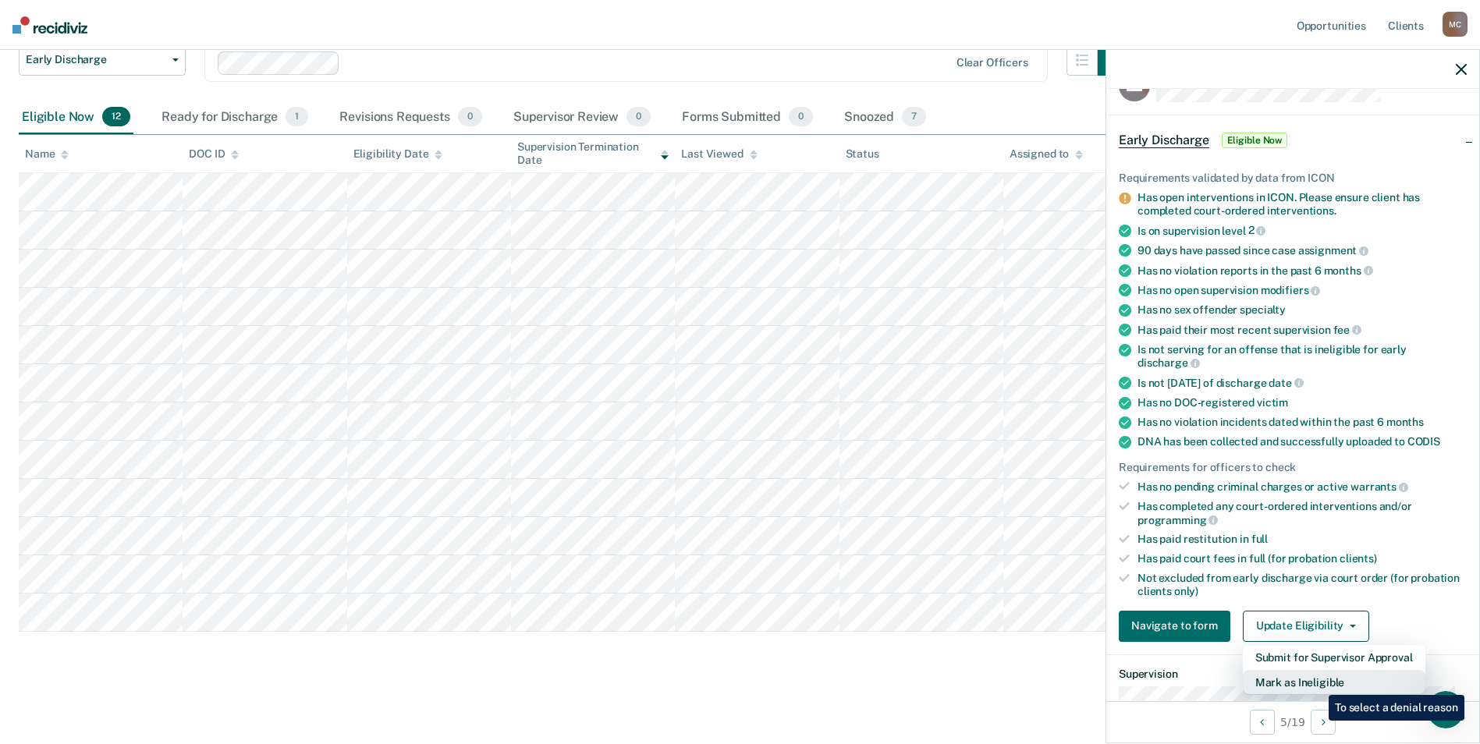
click at [1317, 683] on button "Mark as Ineligible" at bounding box center [1334, 682] width 183 height 25
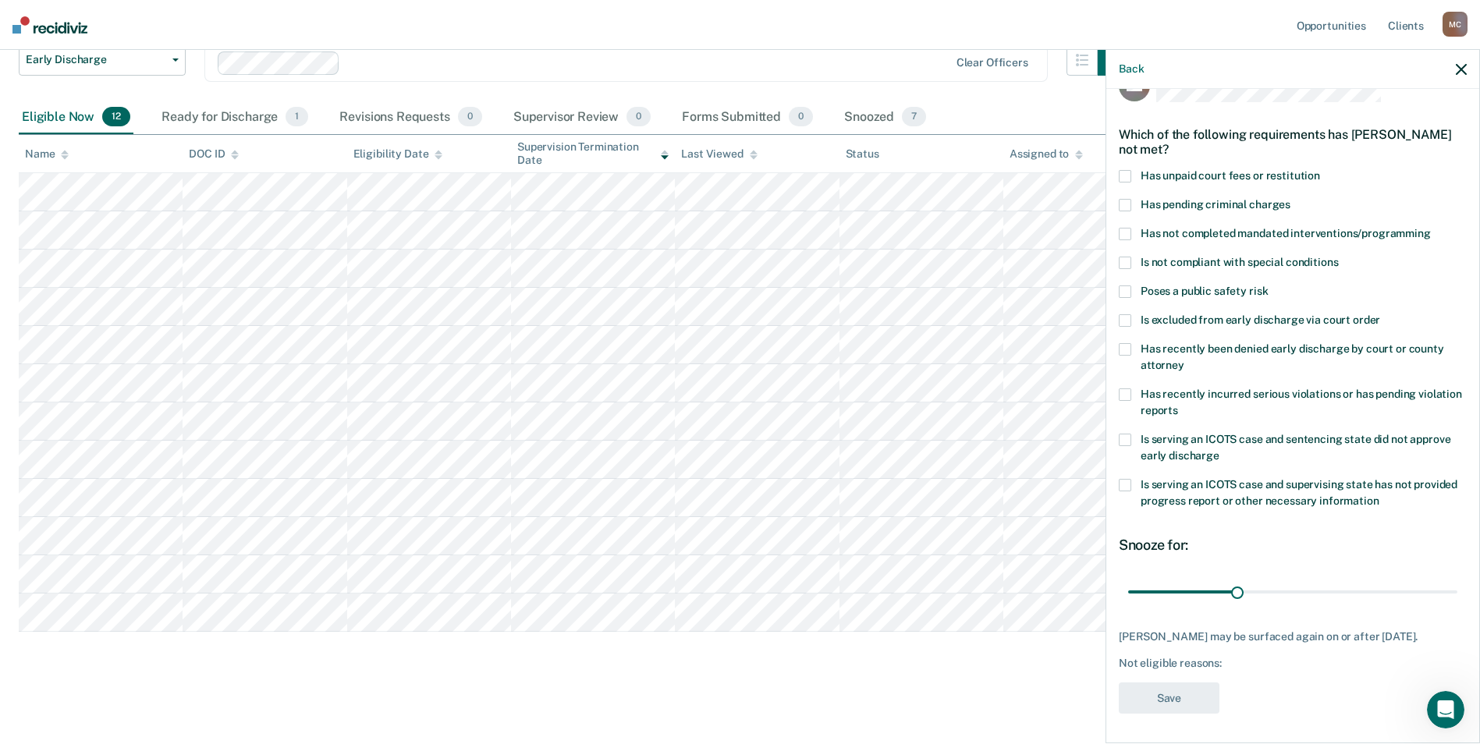
click at [1130, 234] on span at bounding box center [1125, 234] width 12 height 12
click at [1181, 706] on button "Save" at bounding box center [1169, 699] width 101 height 32
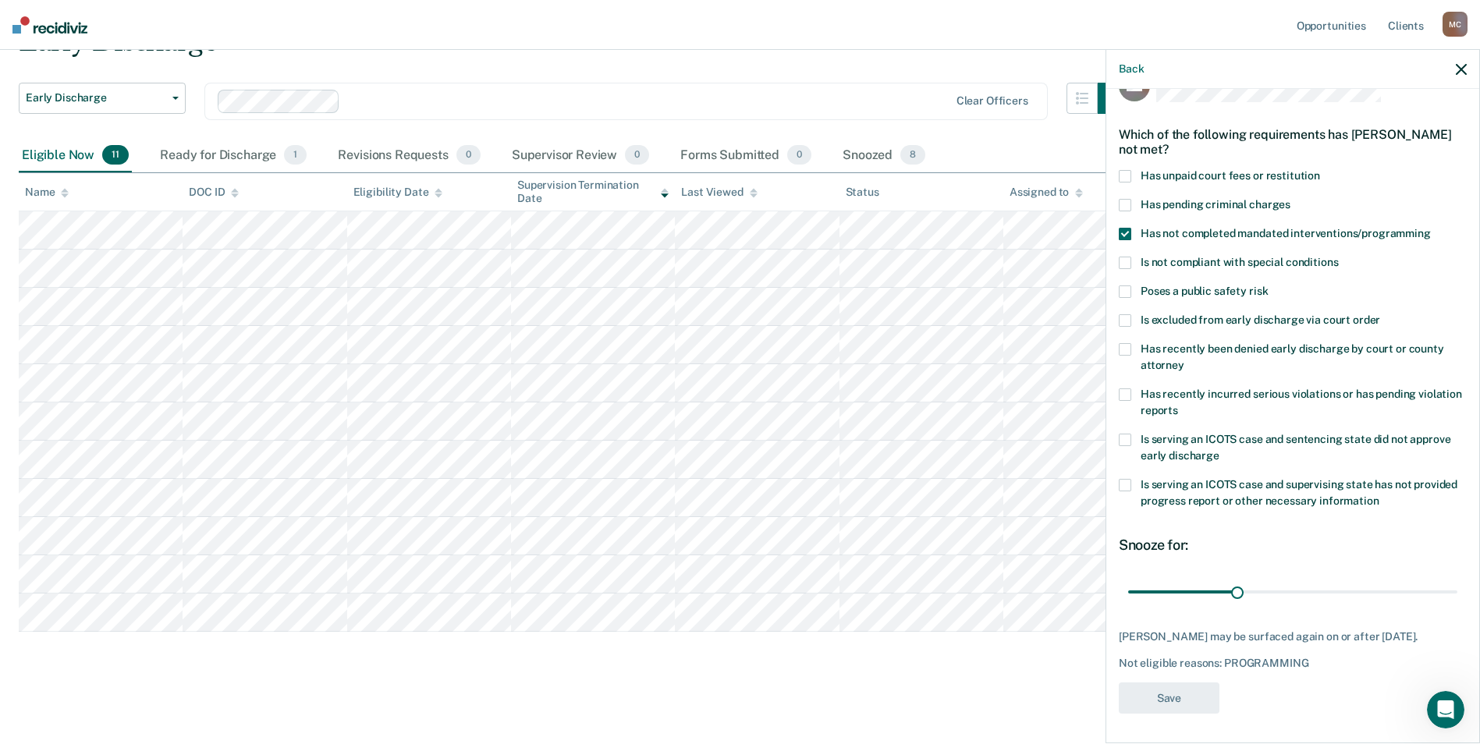
scroll to position [82, 0]
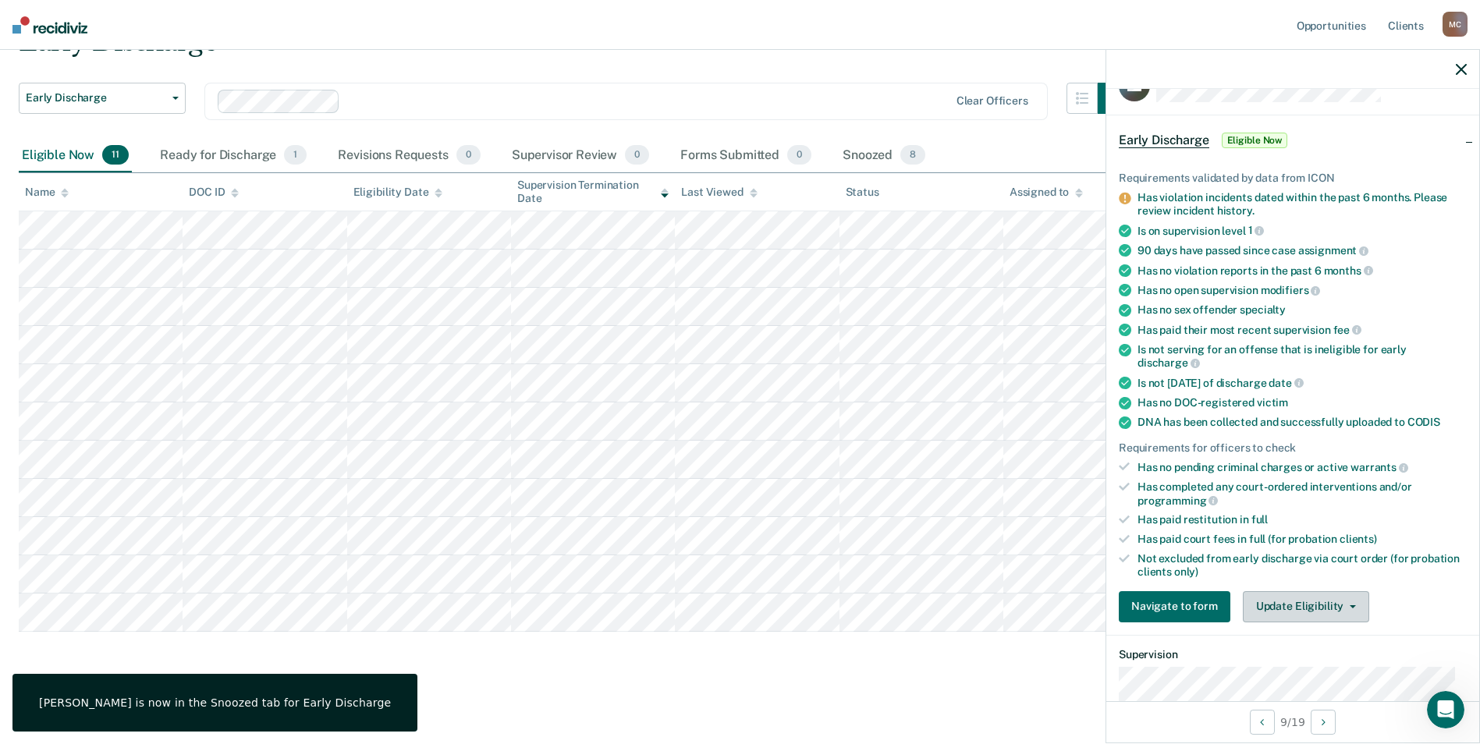
click at [1346, 608] on button "Update Eligibility" at bounding box center [1306, 606] width 126 height 31
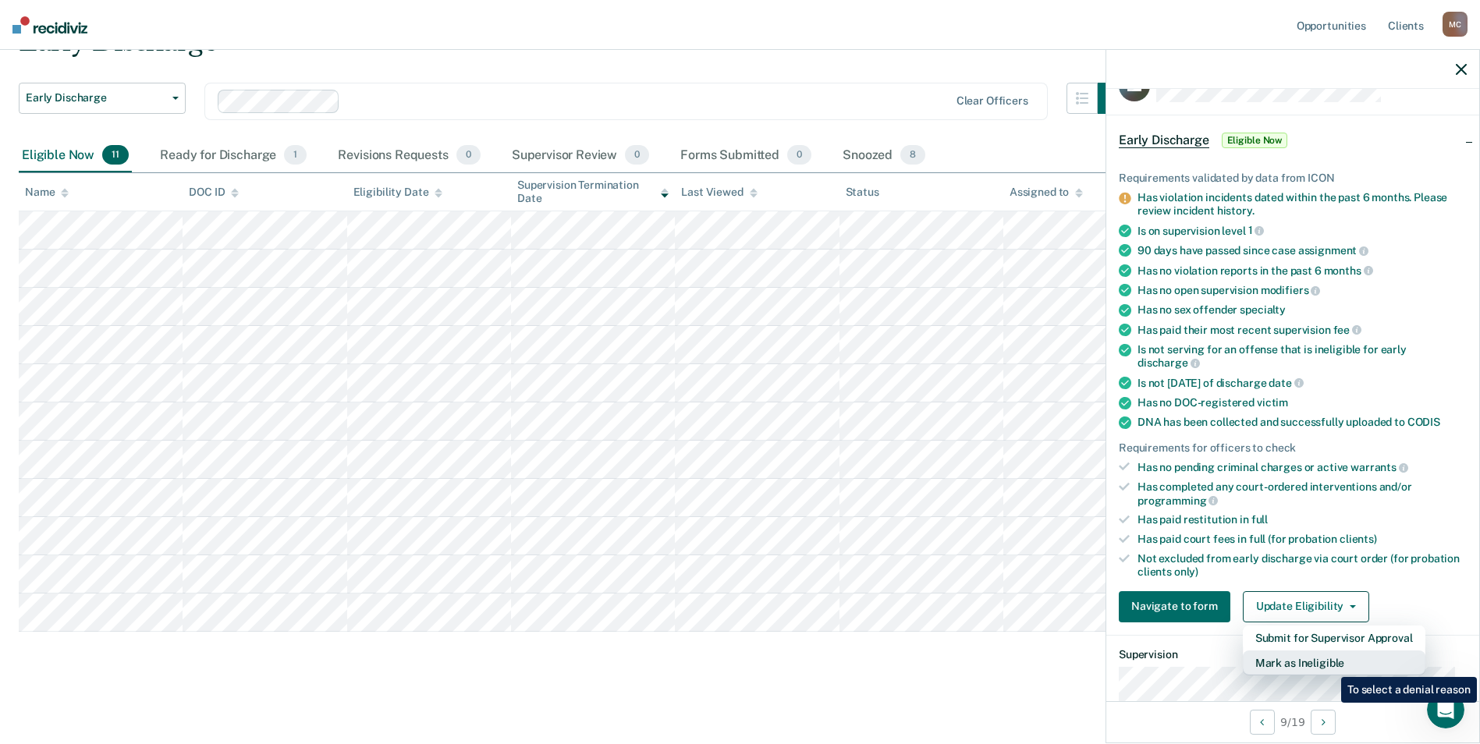
click at [1329, 665] on button "Mark as Ineligible" at bounding box center [1334, 663] width 183 height 25
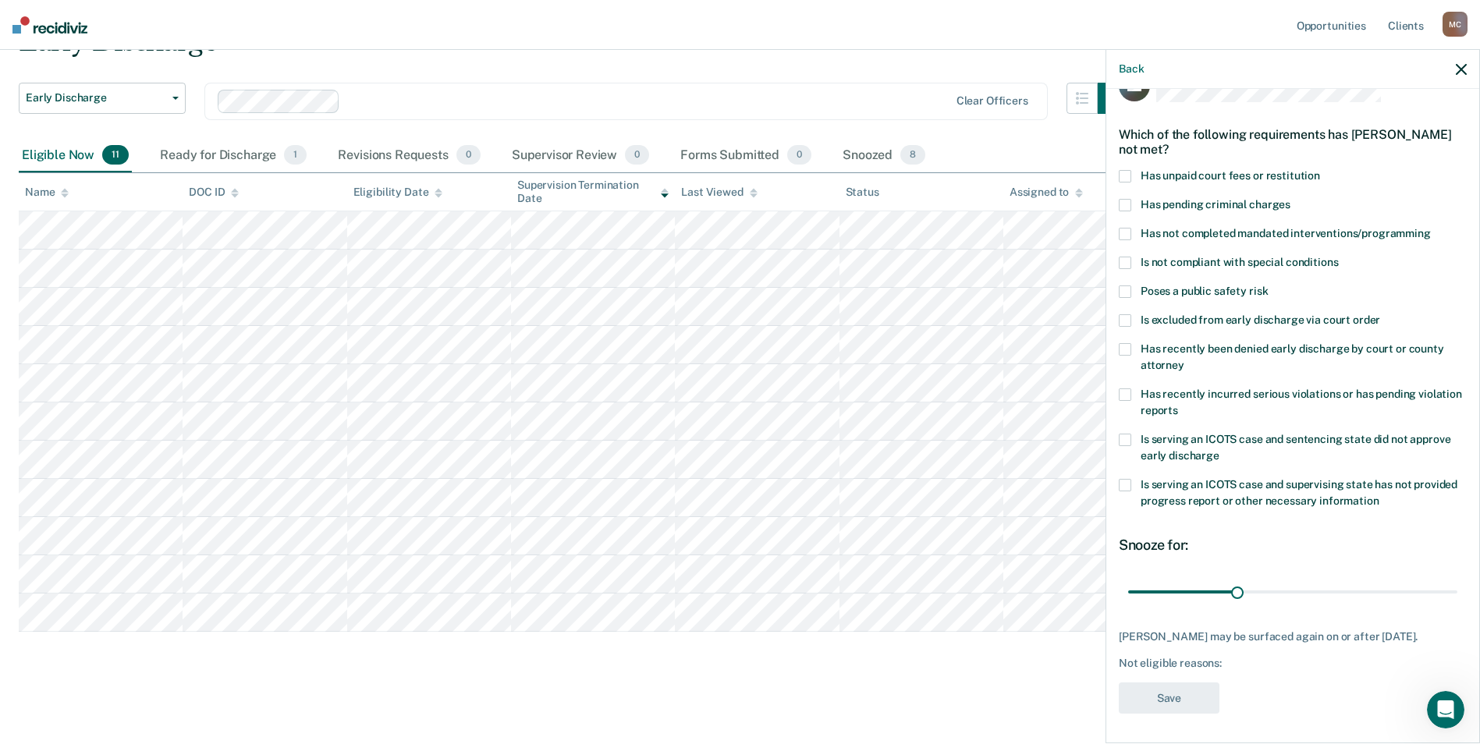
click at [1131, 396] on label "Has recently incurred serious violations or has pending violation reports" at bounding box center [1293, 405] width 348 height 33
click at [1172, 712] on button "Save" at bounding box center [1169, 699] width 101 height 32
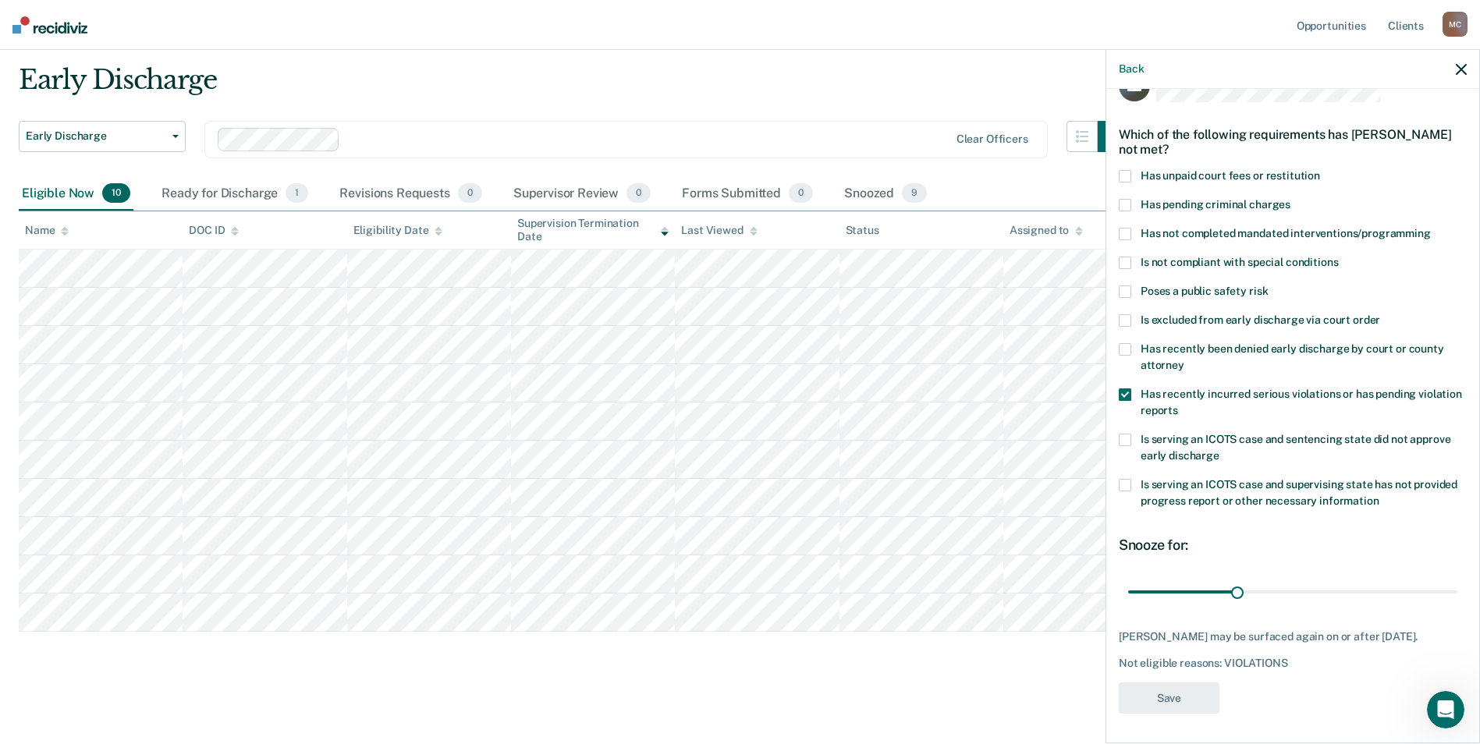
scroll to position [44, 0]
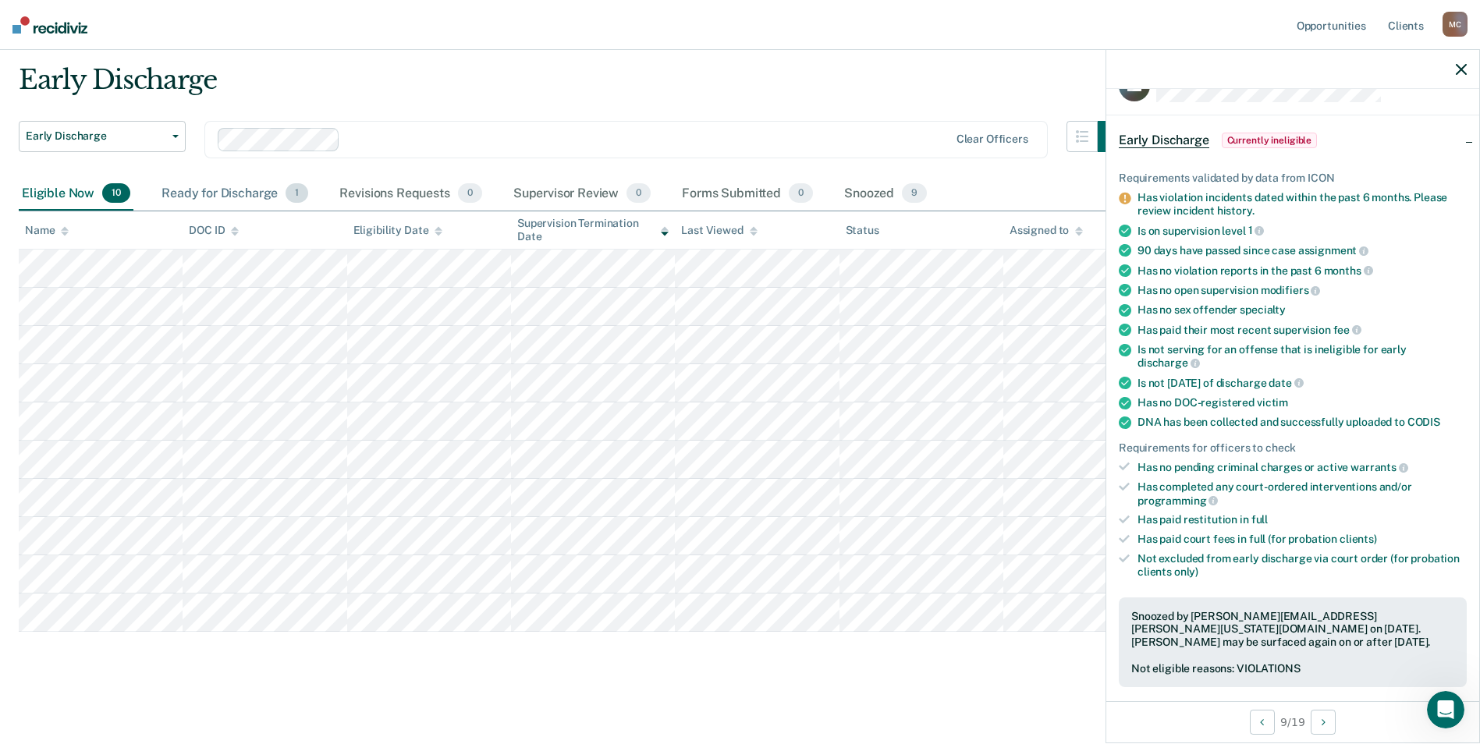
click at [222, 194] on div "Ready for Discharge 1" at bounding box center [234, 194] width 153 height 34
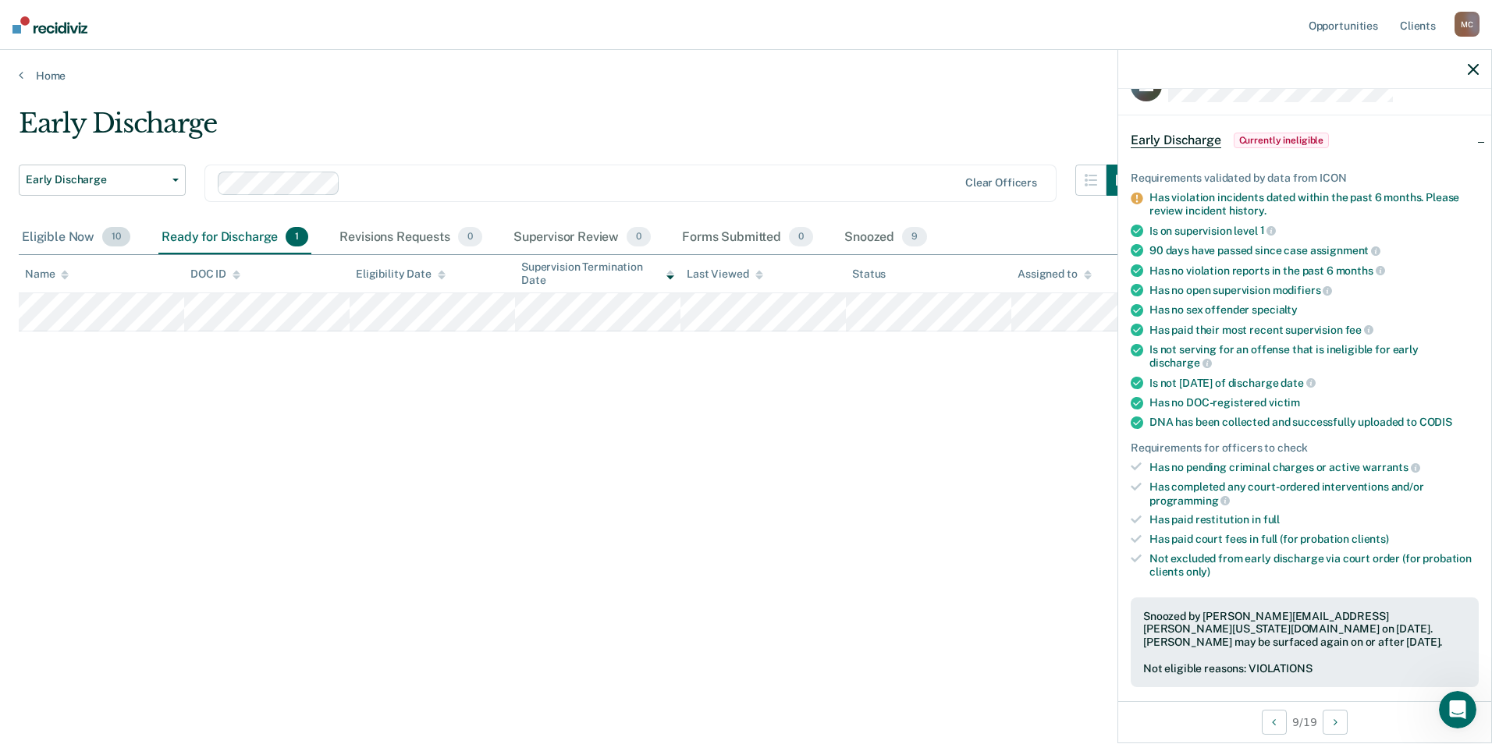
click at [50, 231] on div "Eligible Now 10" at bounding box center [76, 238] width 115 height 34
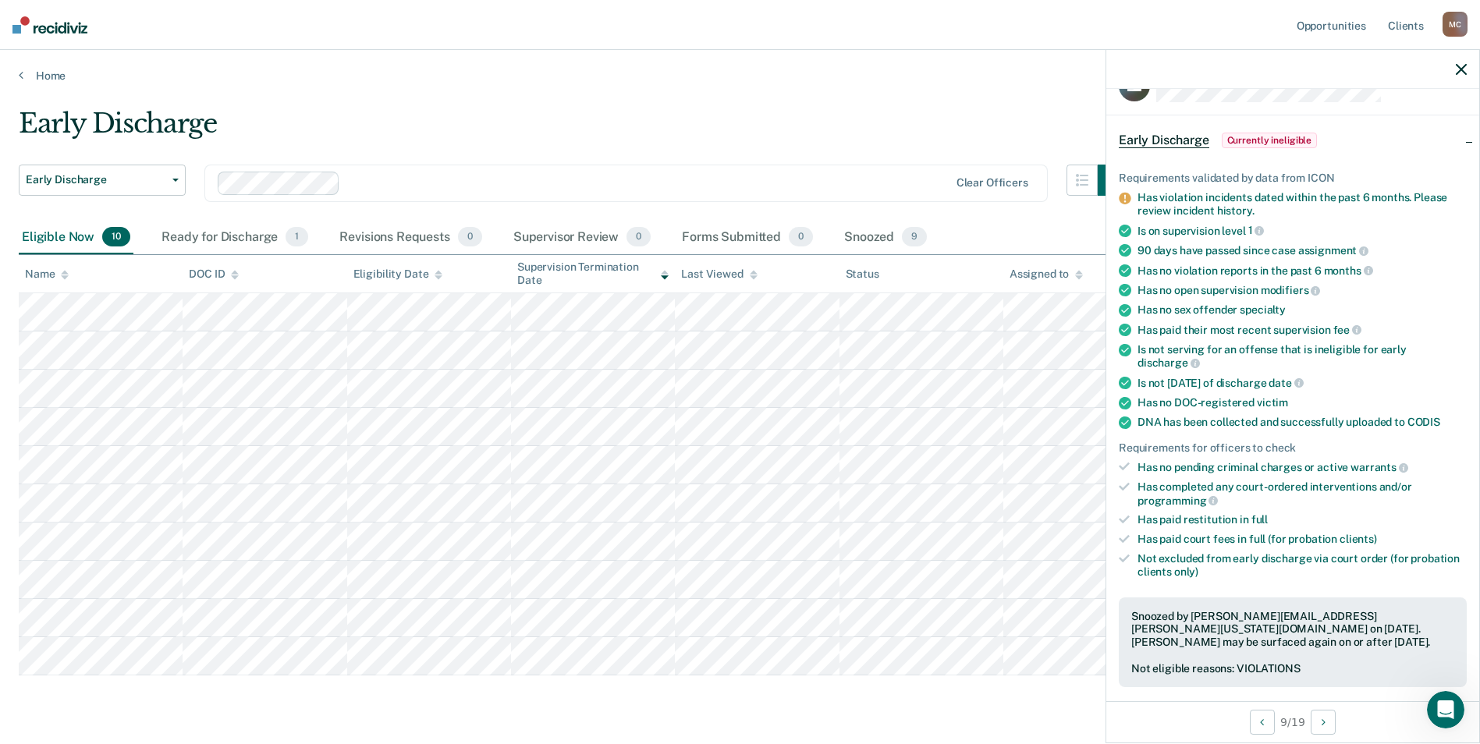
click at [1460, 73] on icon "button" at bounding box center [1461, 69] width 11 height 11
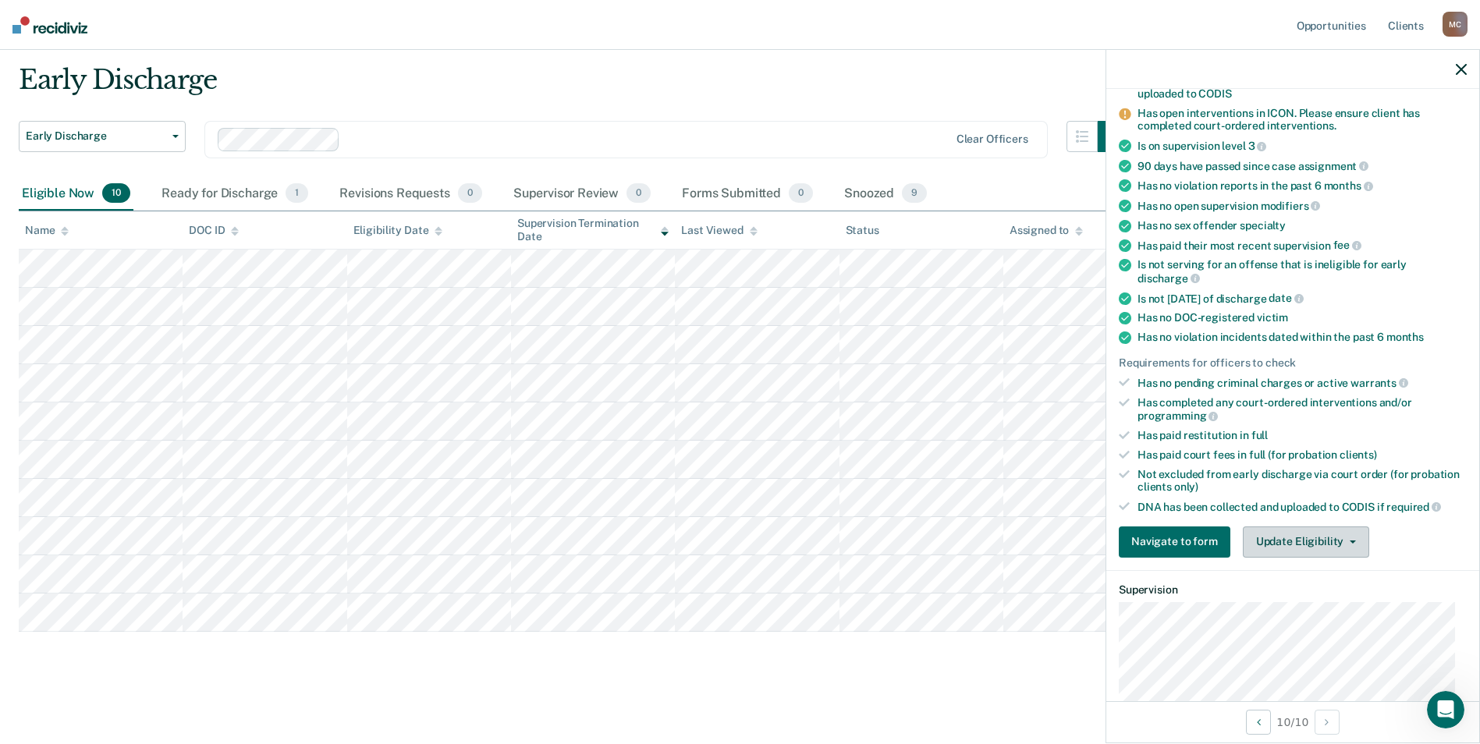
scroll to position [156, 0]
click at [1294, 541] on button "Update Eligibility" at bounding box center [1306, 541] width 126 height 31
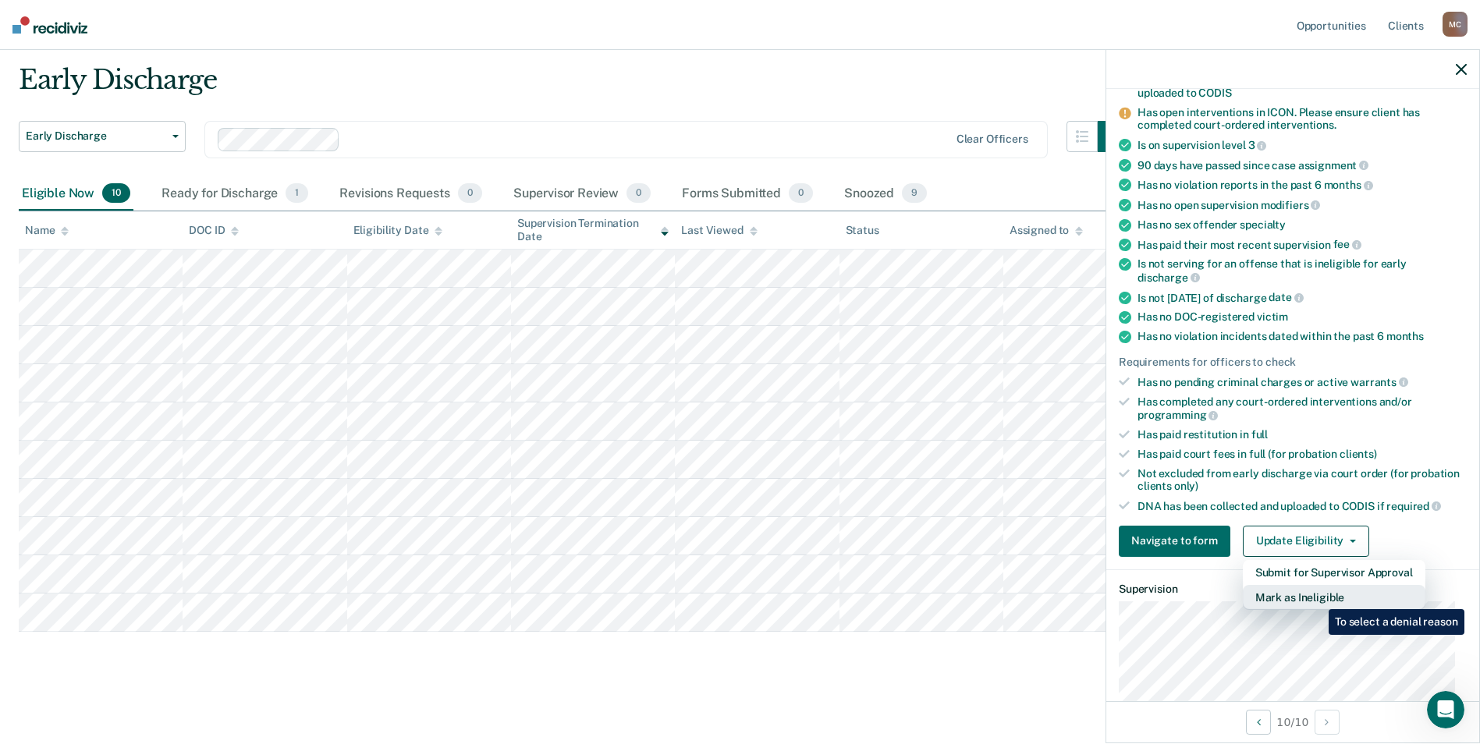
click at [1317, 598] on button "Mark as Ineligible" at bounding box center [1334, 597] width 183 height 25
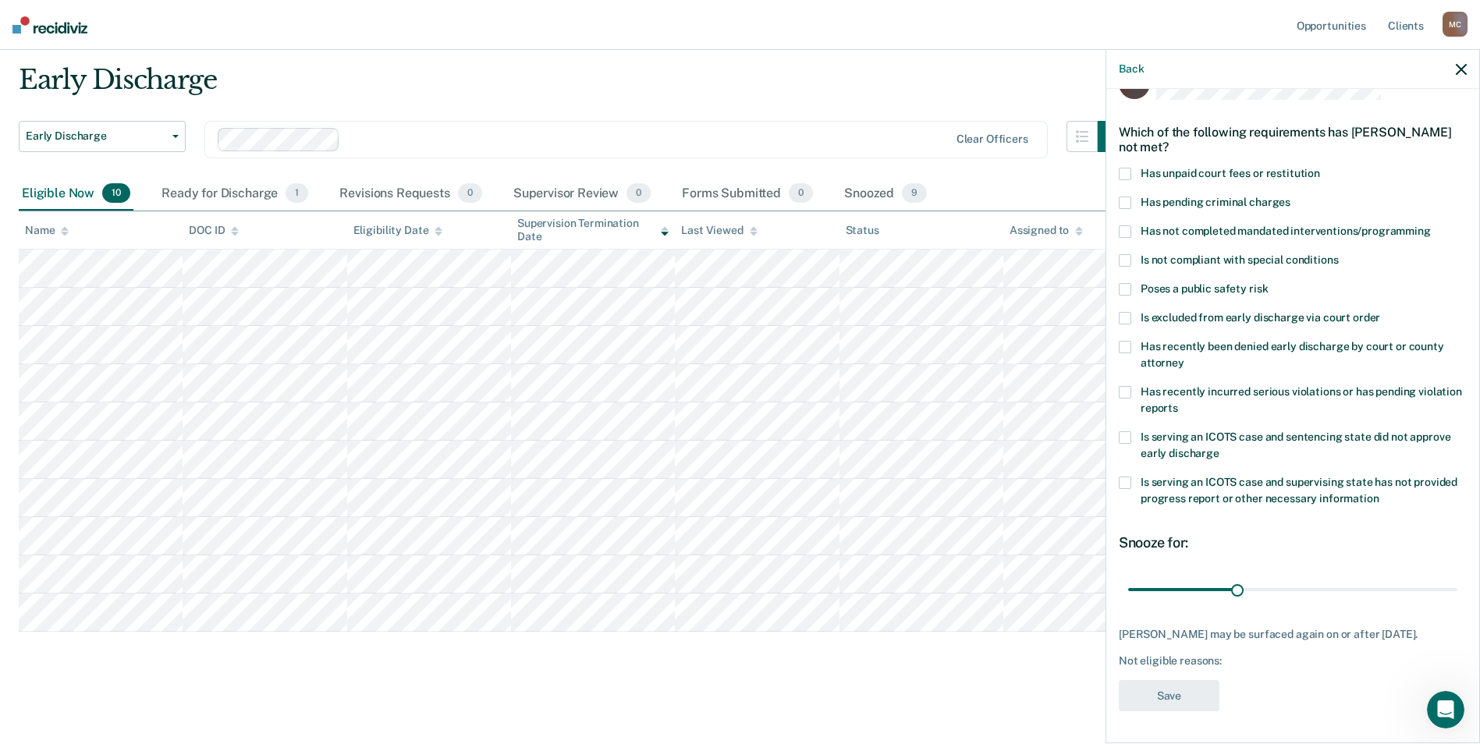
click at [1130, 225] on span at bounding box center [1125, 231] width 12 height 12
click at [1174, 694] on button "Save" at bounding box center [1169, 696] width 101 height 32
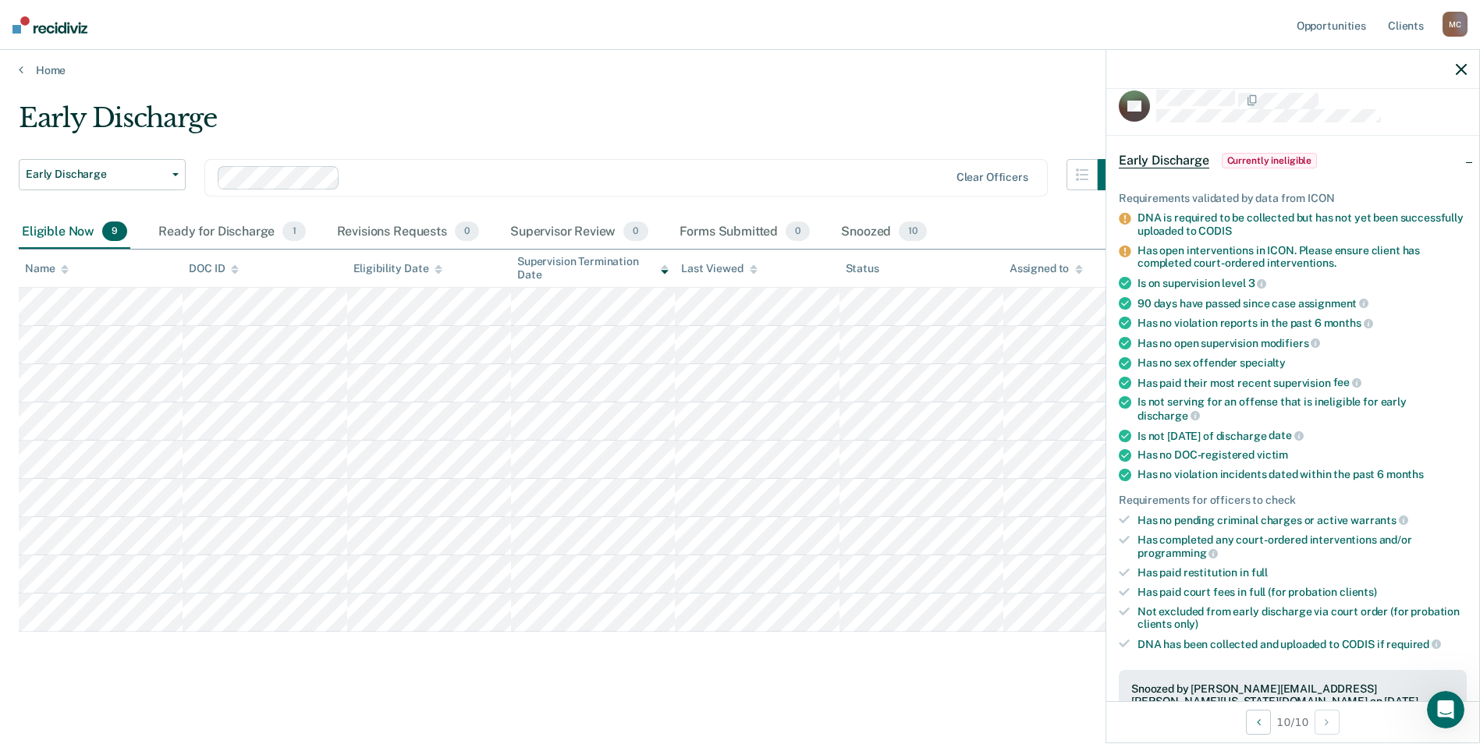
scroll to position [0, 0]
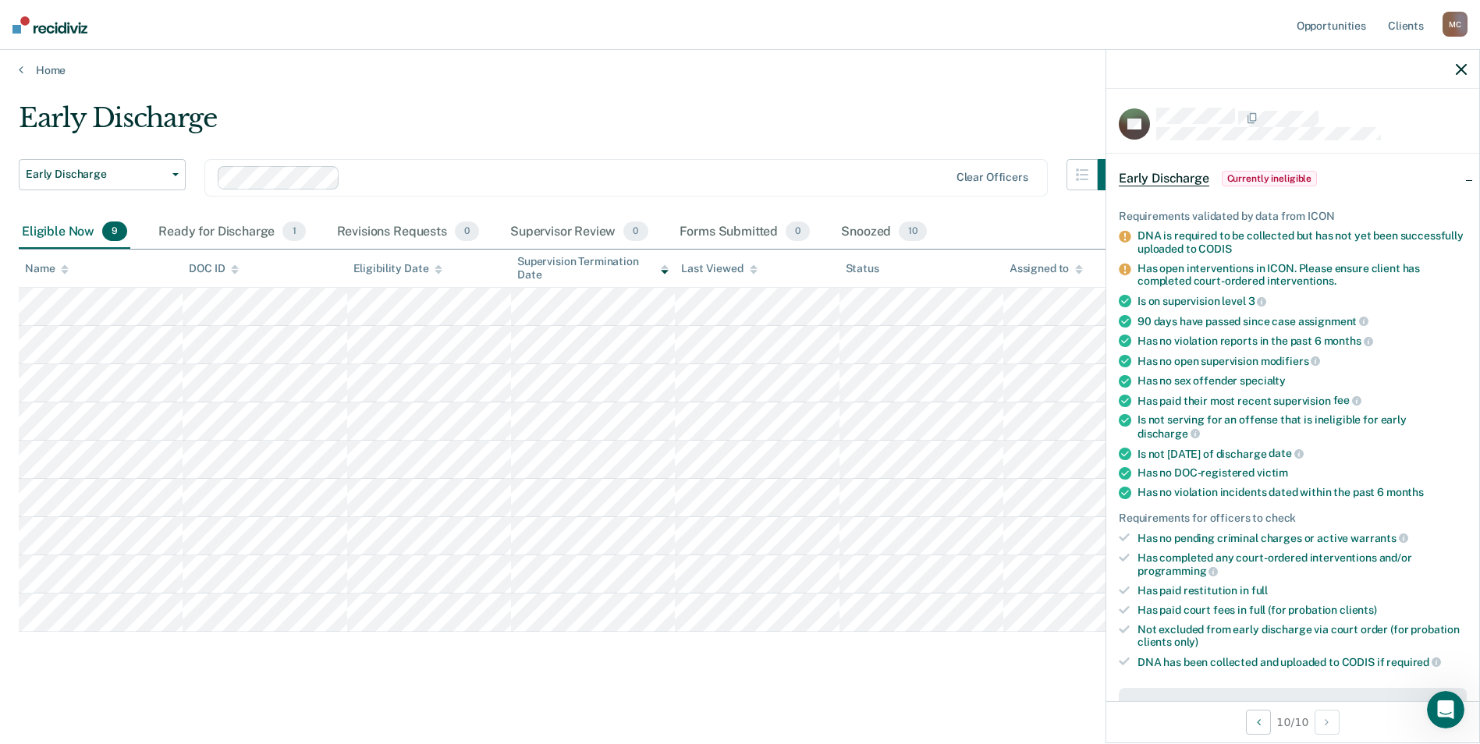
click at [1457, 68] on icon "button" at bounding box center [1461, 69] width 11 height 11
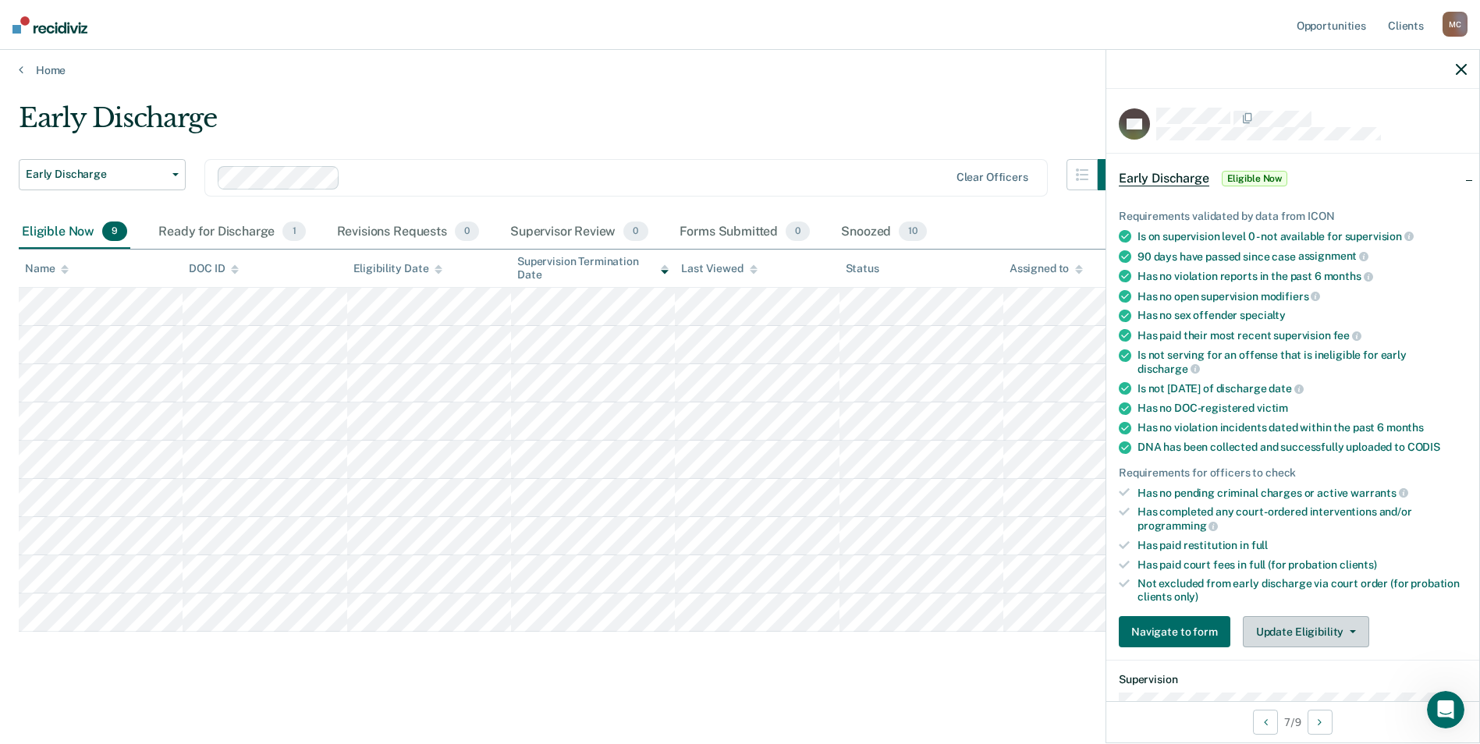
click at [1311, 628] on button "Update Eligibility" at bounding box center [1306, 631] width 126 height 31
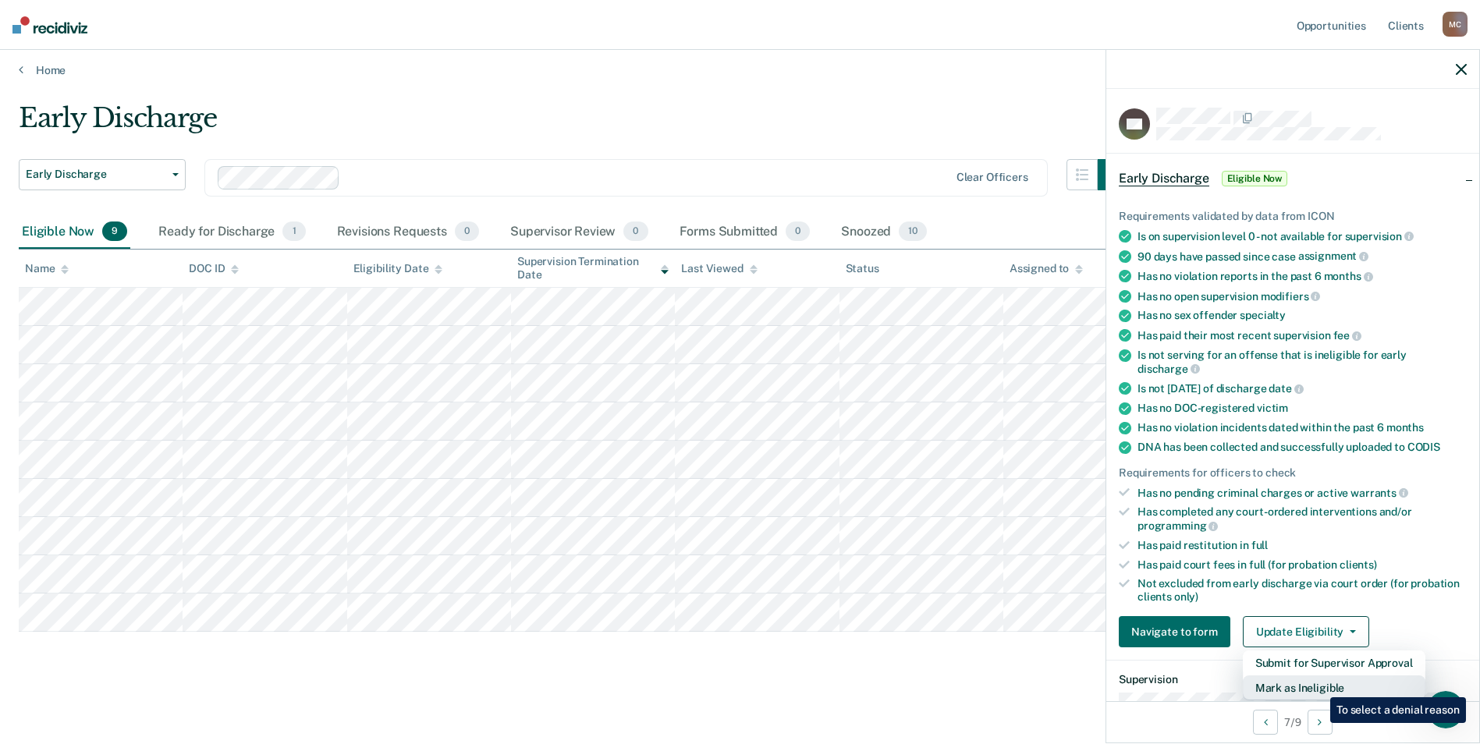
click at [1318, 686] on button "Mark as Ineligible" at bounding box center [1334, 688] width 183 height 25
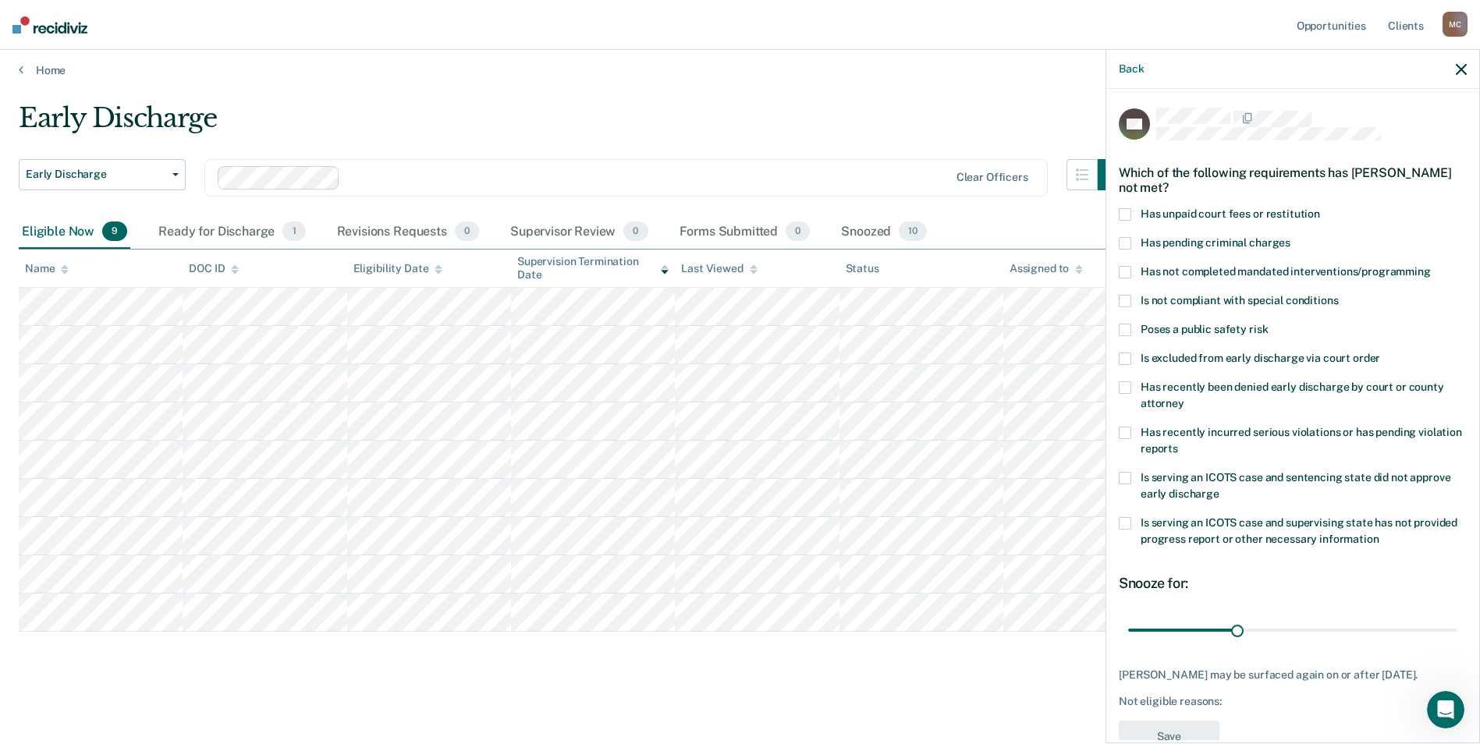
click at [1130, 211] on span at bounding box center [1125, 214] width 12 height 12
click at [1183, 726] on button "Save" at bounding box center [1169, 737] width 101 height 32
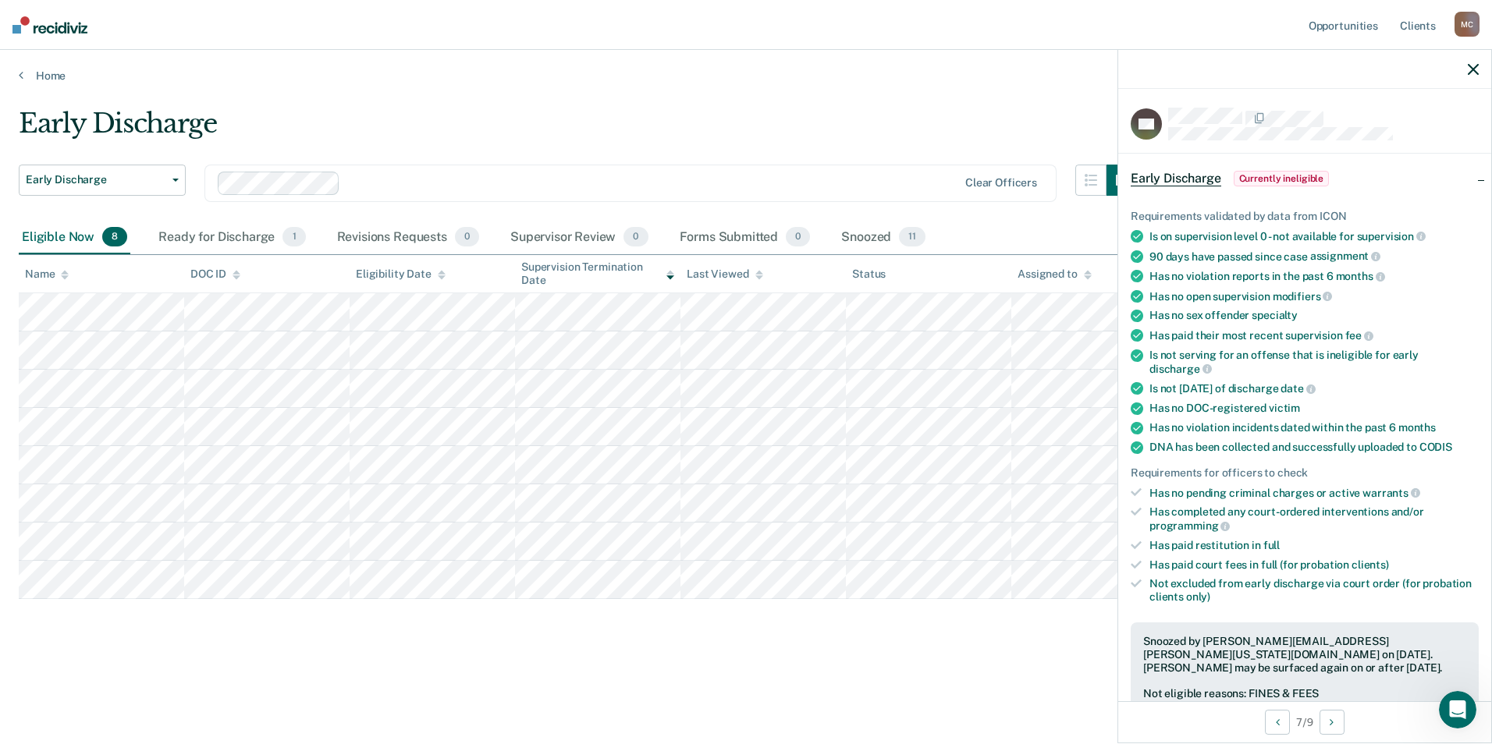
click at [1470, 73] on icon "button" at bounding box center [1472, 69] width 11 height 11
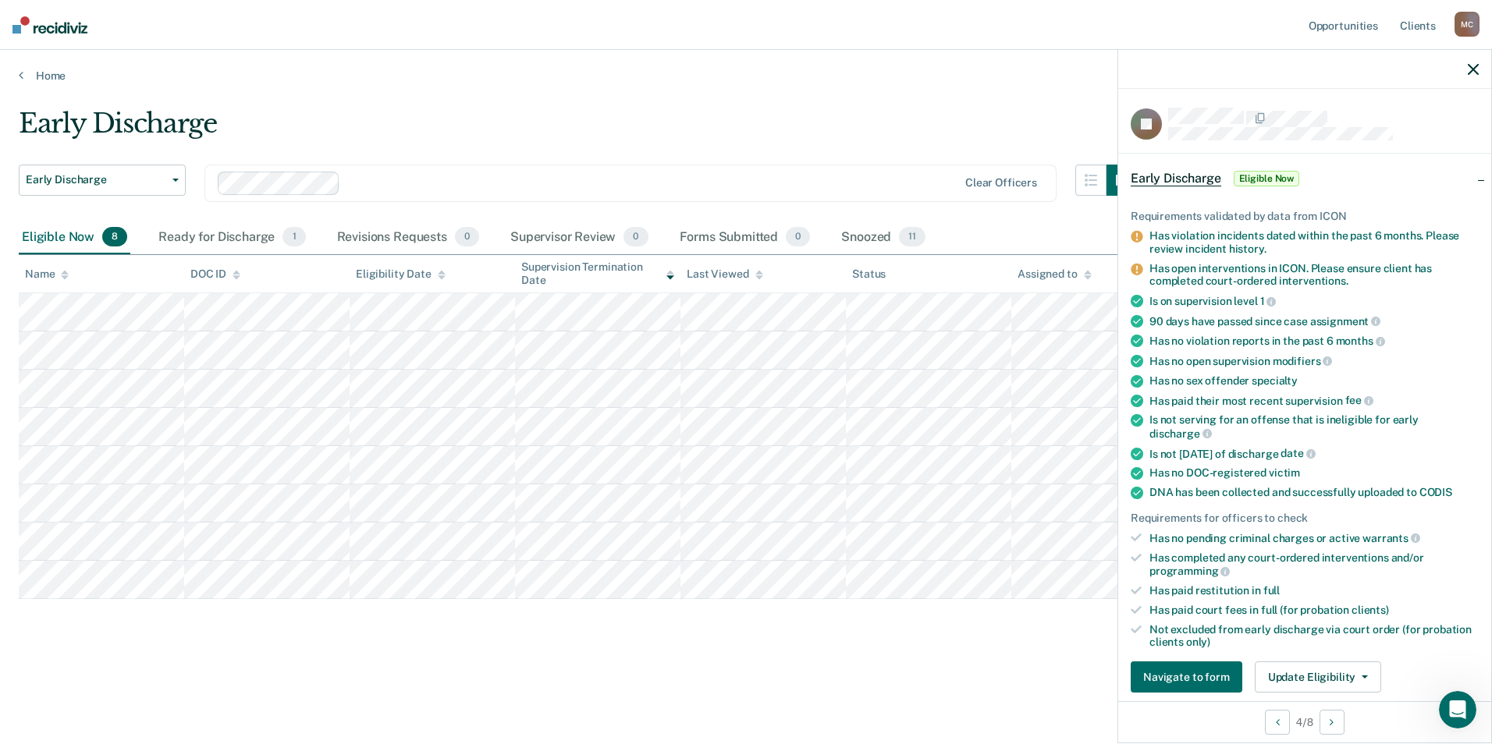
scroll to position [78, 0]
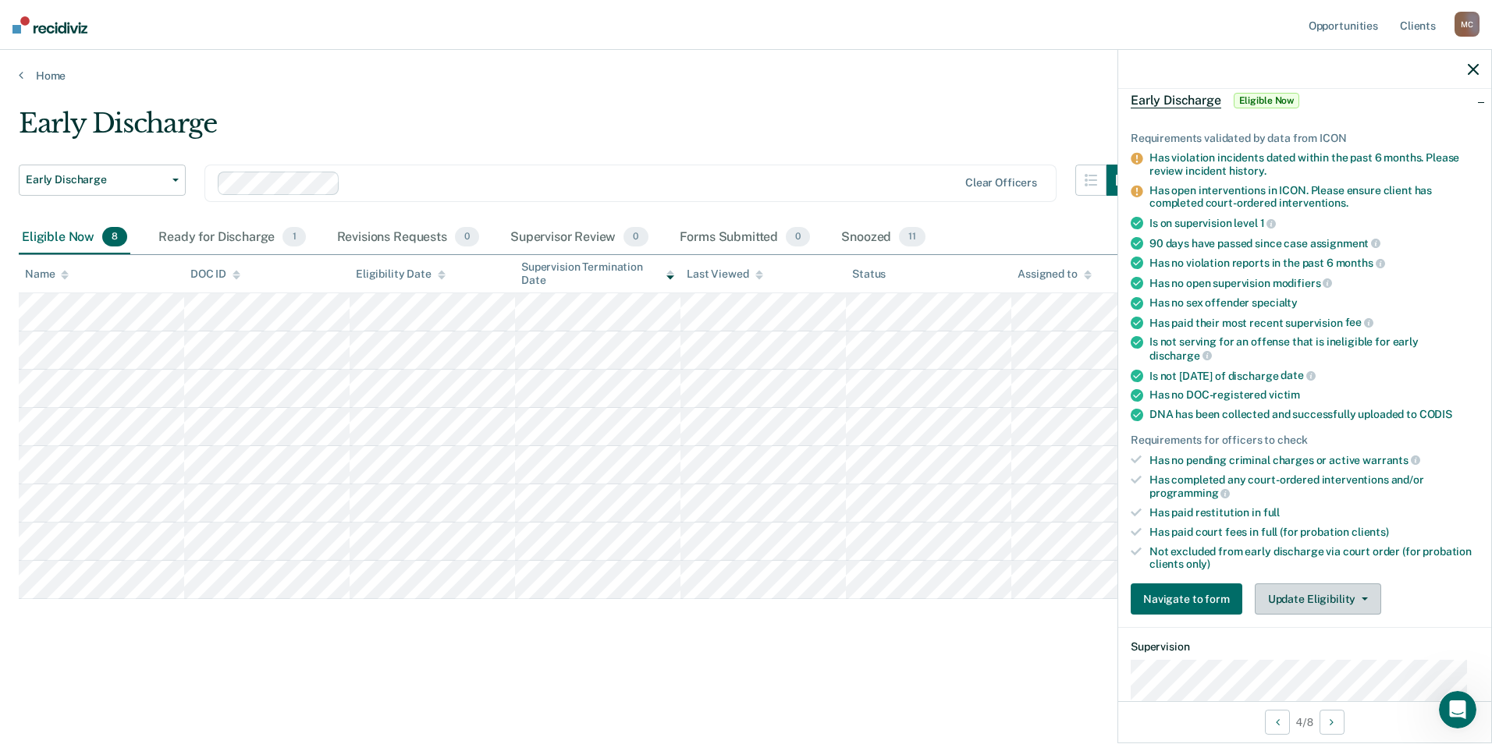
click at [1319, 612] on button "Update Eligibility" at bounding box center [1317, 599] width 126 height 31
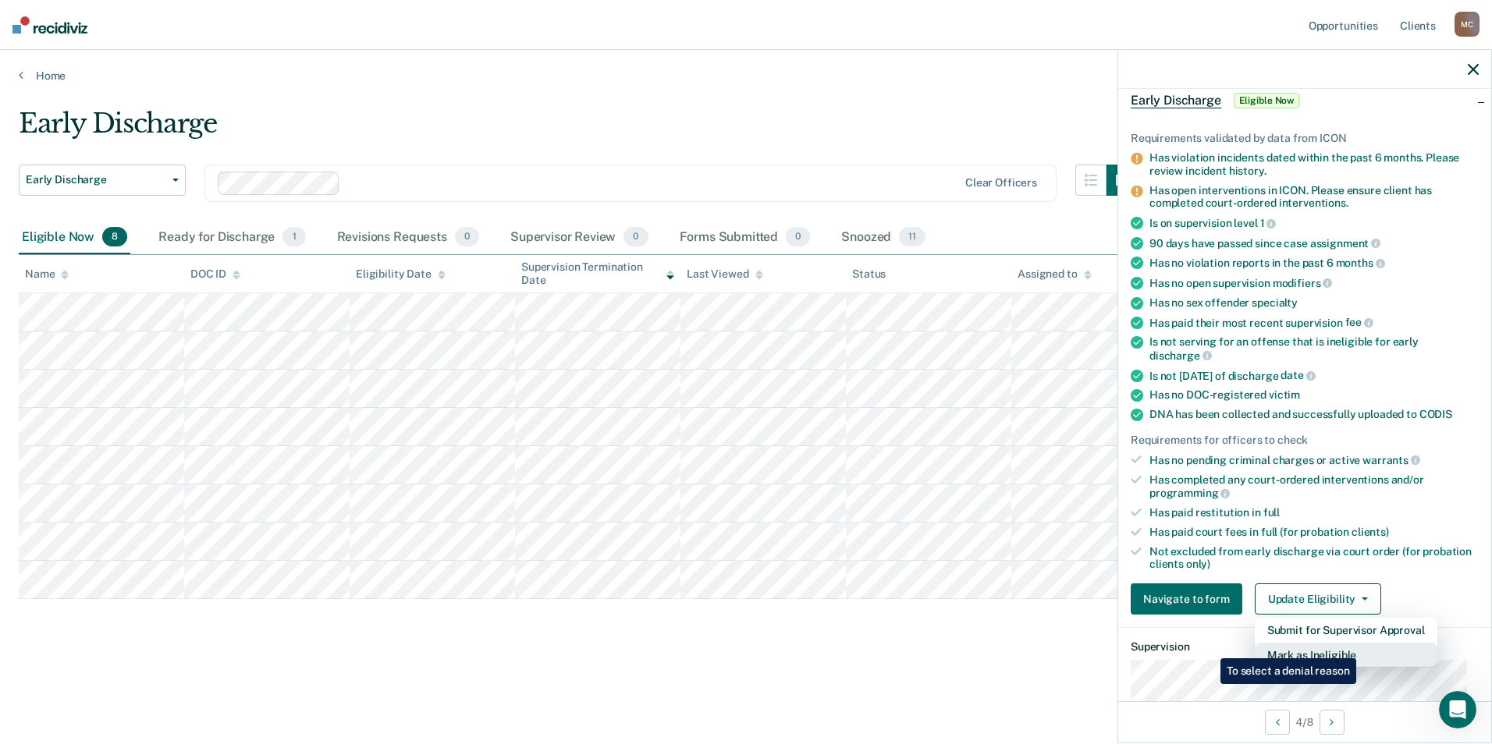
click at [1359, 647] on button "Mark as Ineligible" at bounding box center [1345, 655] width 183 height 25
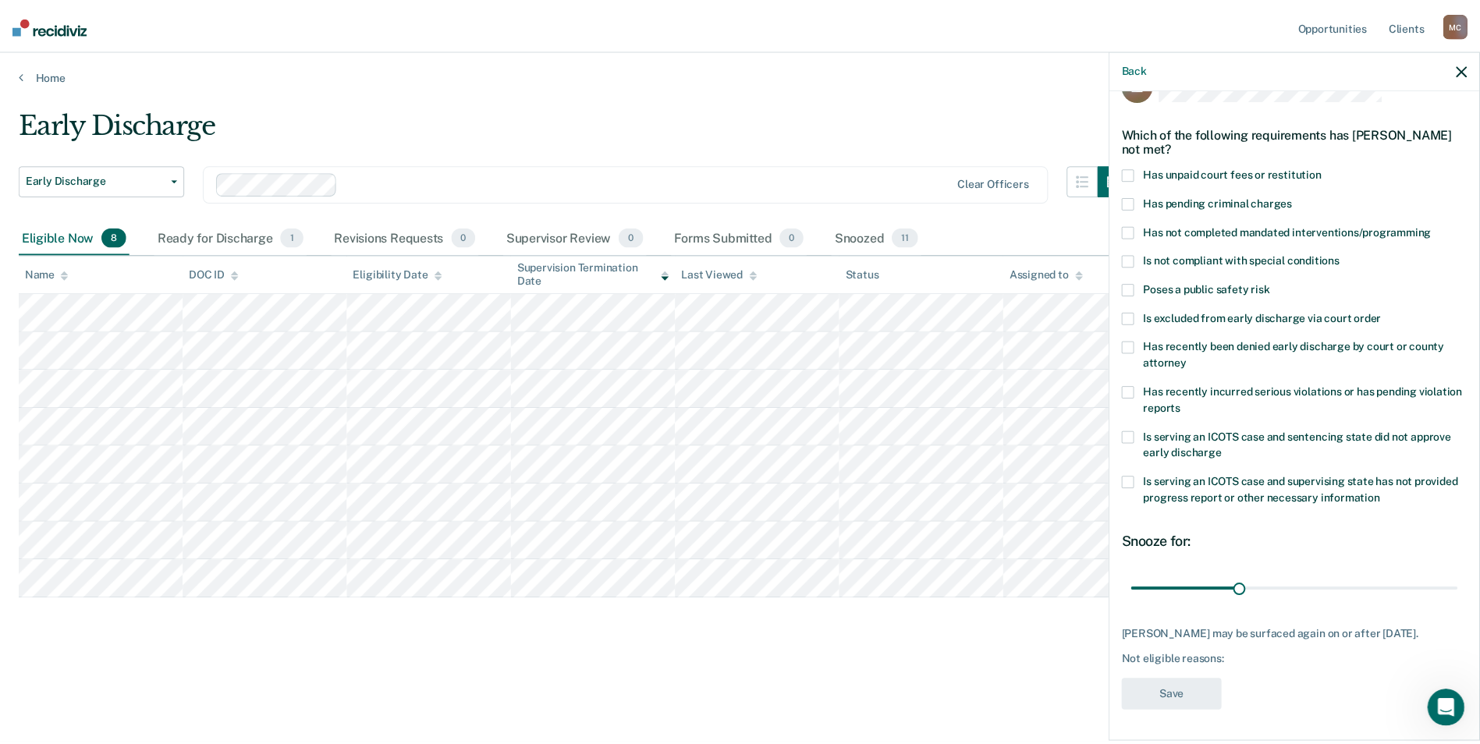
scroll to position [51, 0]
click at [1138, 168] on span at bounding box center [1136, 174] width 12 height 12
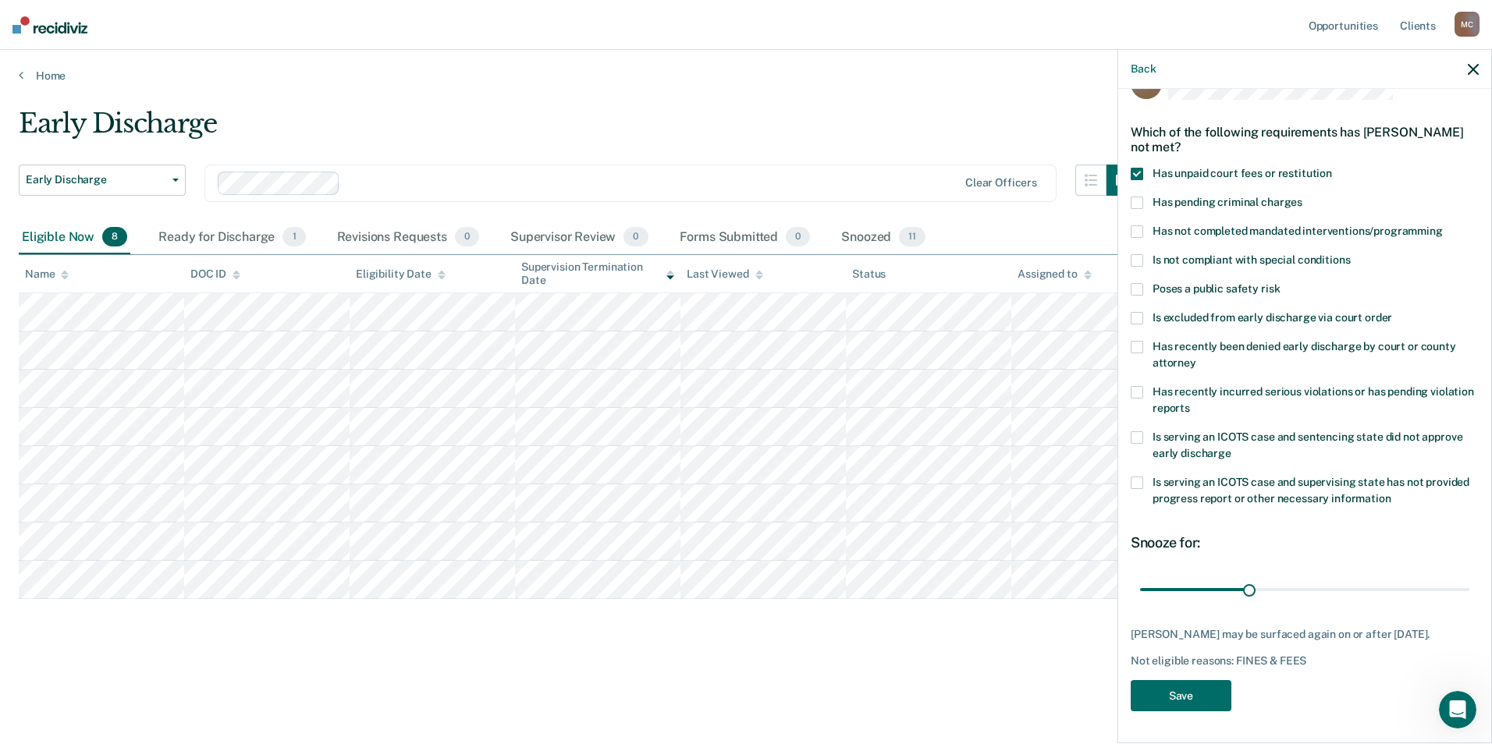
click at [1140, 225] on span at bounding box center [1136, 231] width 12 height 12
click at [1181, 694] on button "Save" at bounding box center [1180, 696] width 101 height 32
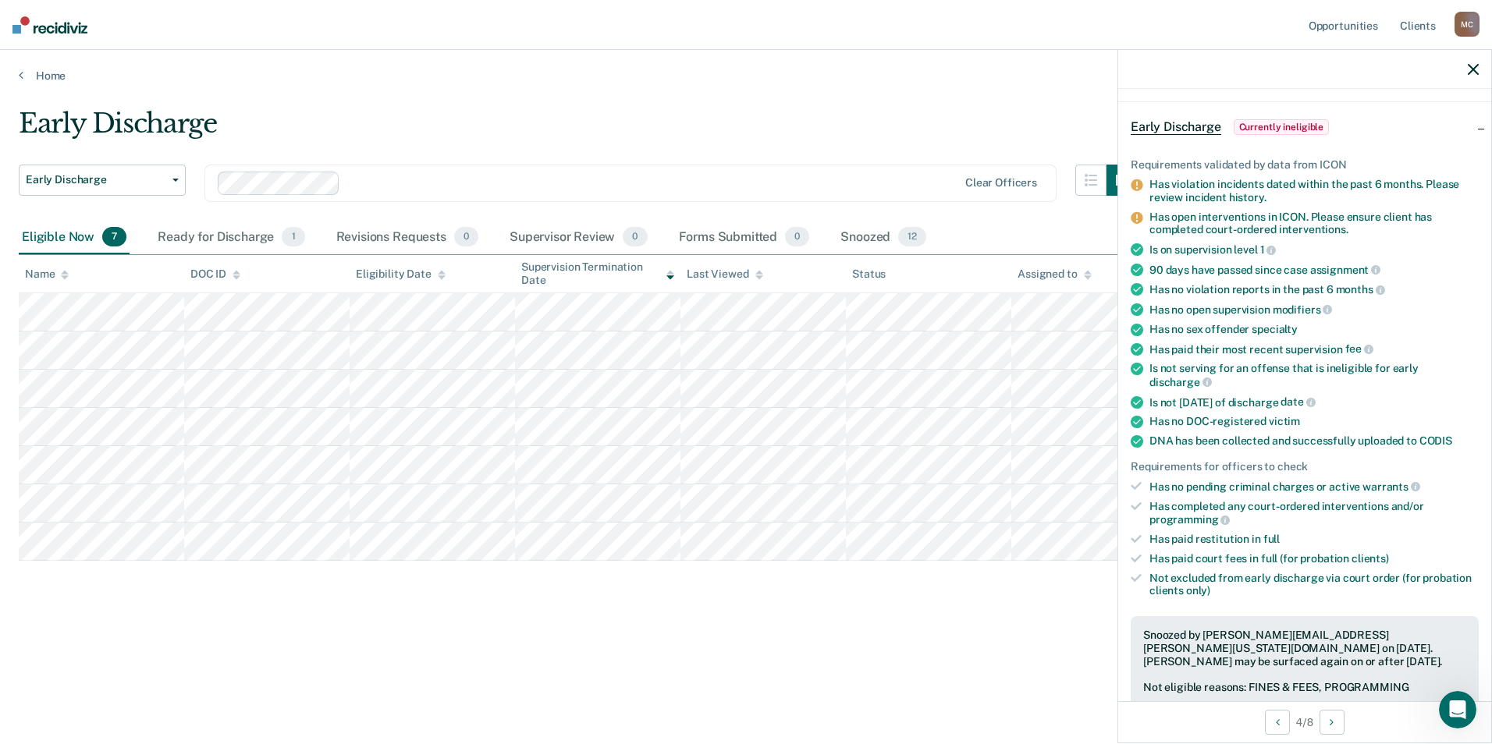
click at [1476, 63] on button "button" at bounding box center [1472, 68] width 11 height 13
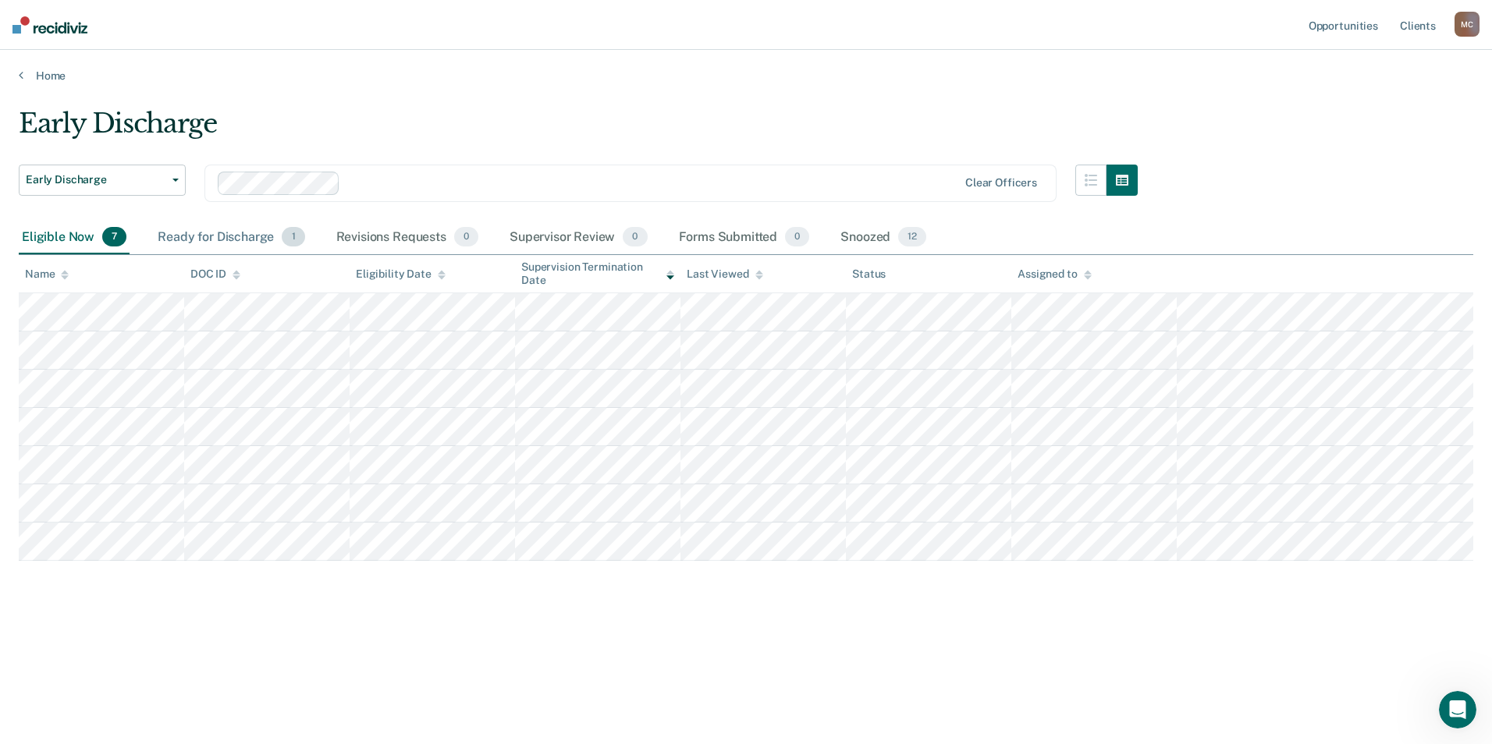
click at [231, 237] on div "Ready for Discharge 1" at bounding box center [230, 238] width 153 height 34
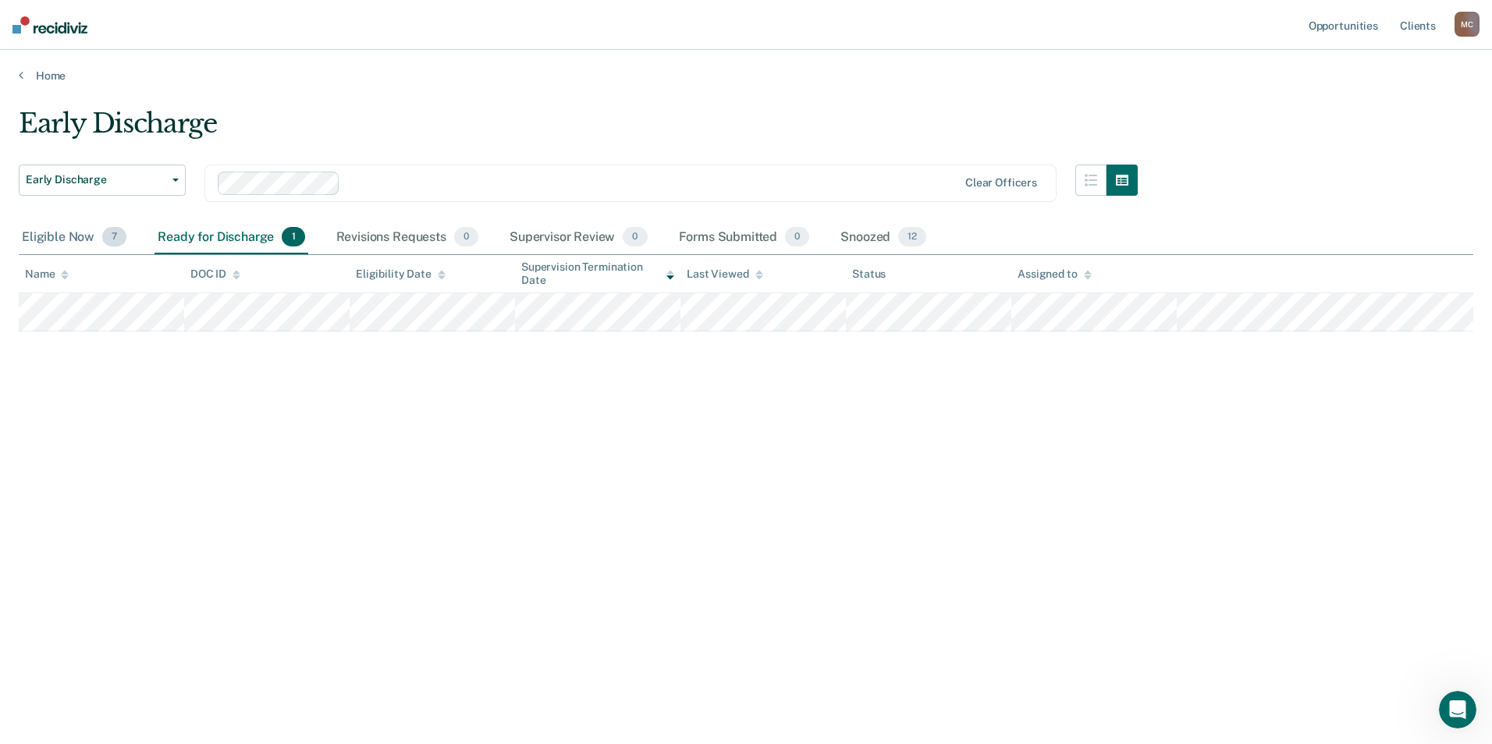
click at [72, 233] on div "Eligible Now 7" at bounding box center [74, 238] width 111 height 34
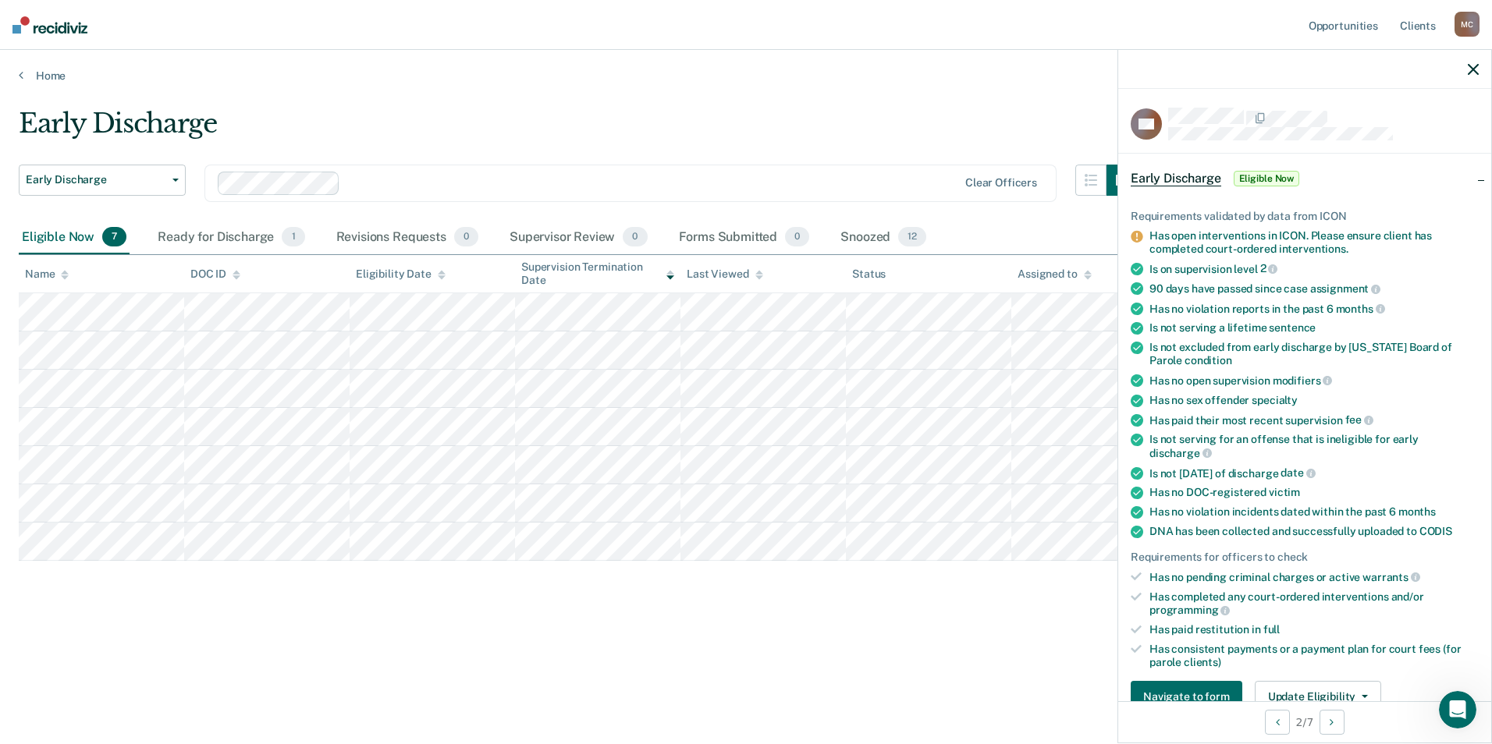
click at [1467, 75] on icon "button" at bounding box center [1472, 69] width 11 height 11
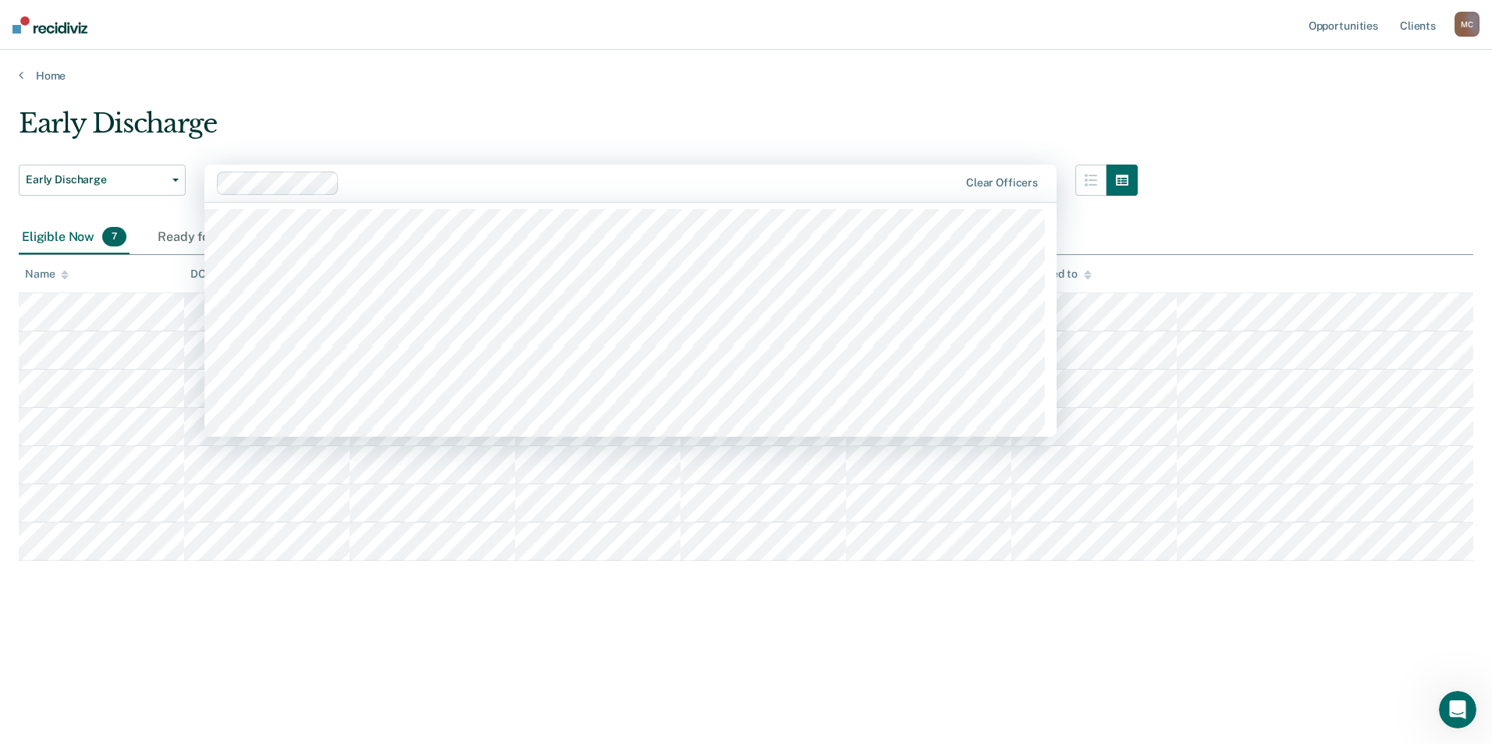
click at [344, 180] on div at bounding box center [588, 183] width 743 height 23
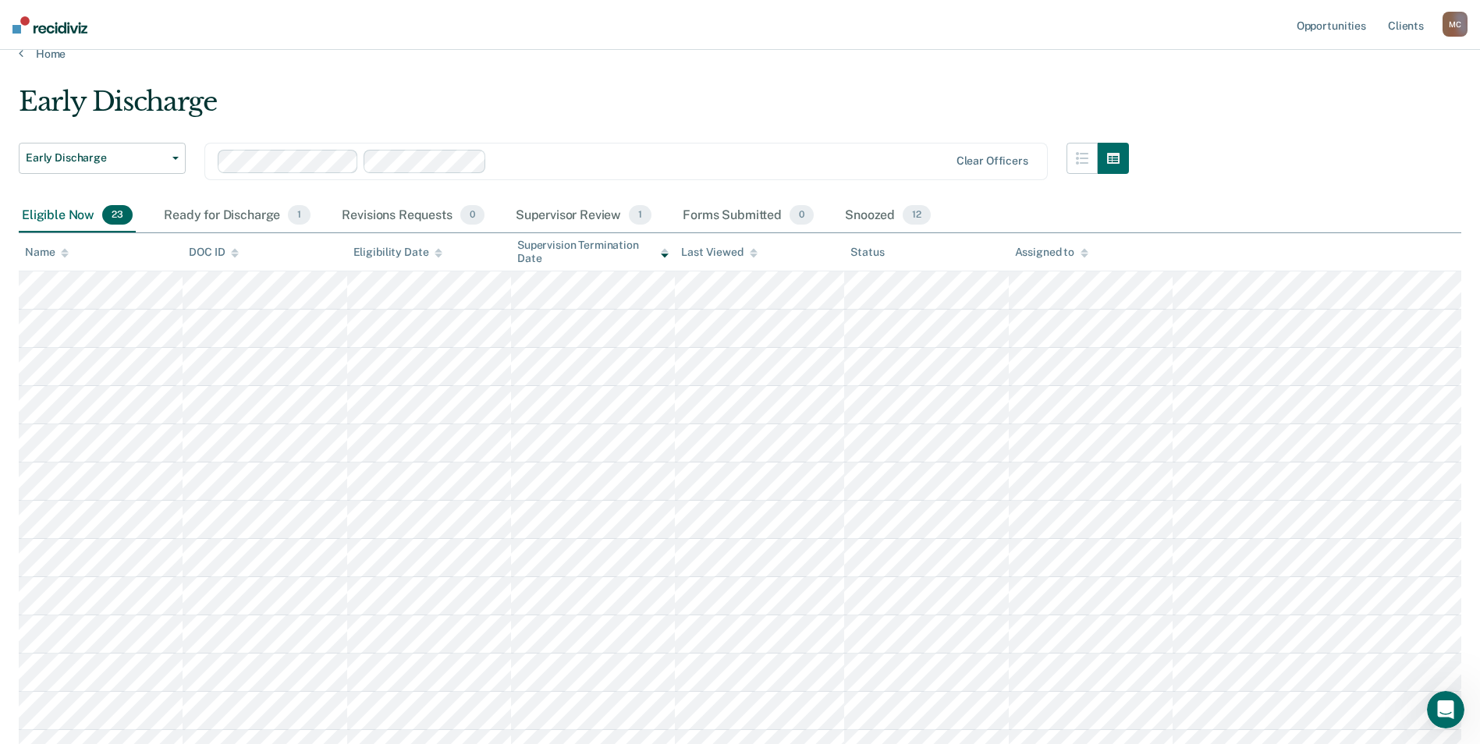
scroll to position [0, 0]
